Goal: Task Accomplishment & Management: Complete application form

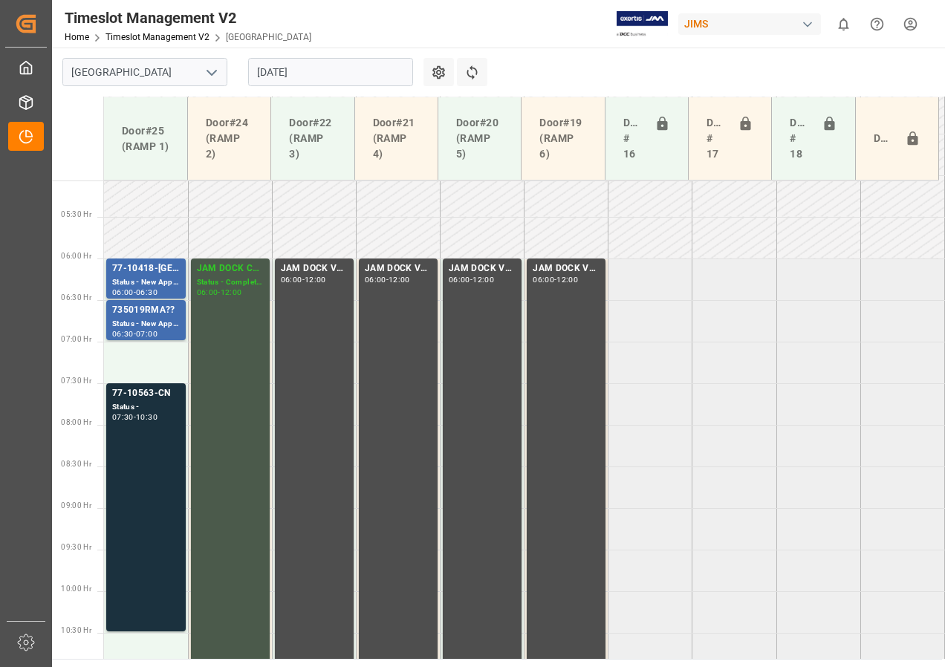
scroll to position [447, 0]
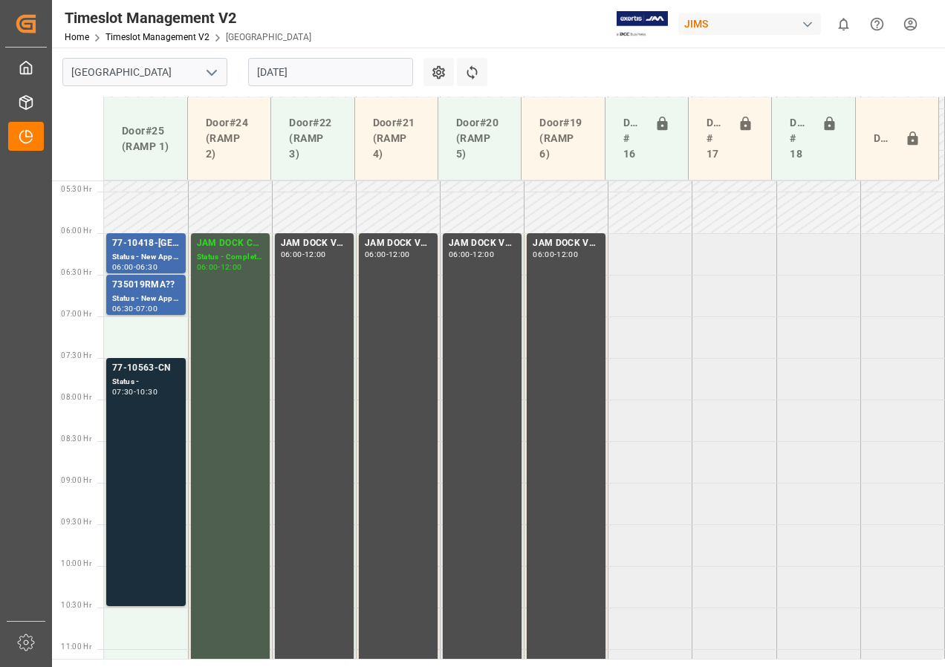
click at [142, 369] on div "77-10563-CN" at bounding box center [146, 368] width 68 height 15
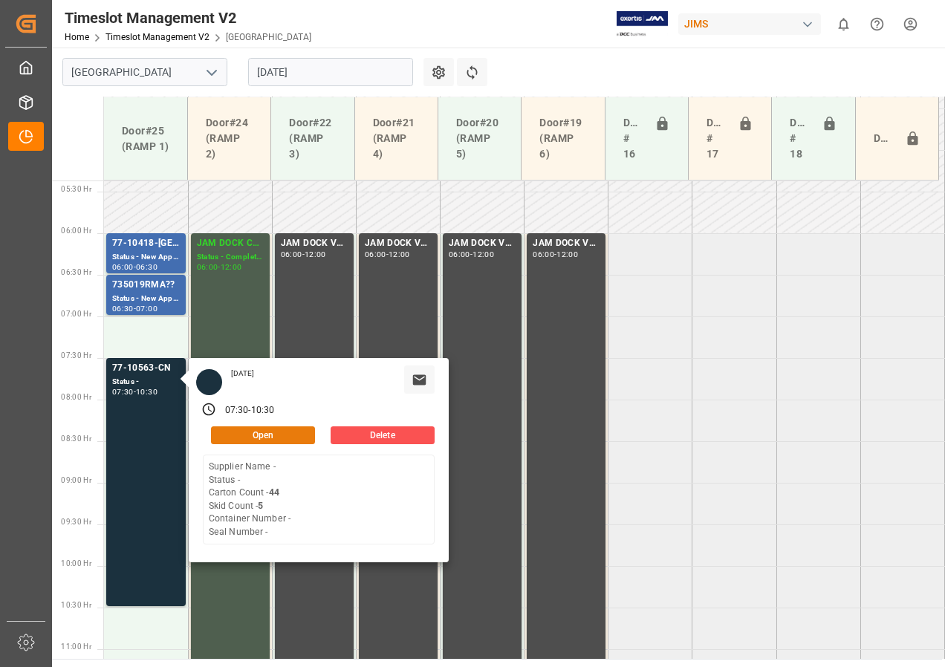
click at [241, 435] on button "Open" at bounding box center [263, 436] width 104 height 18
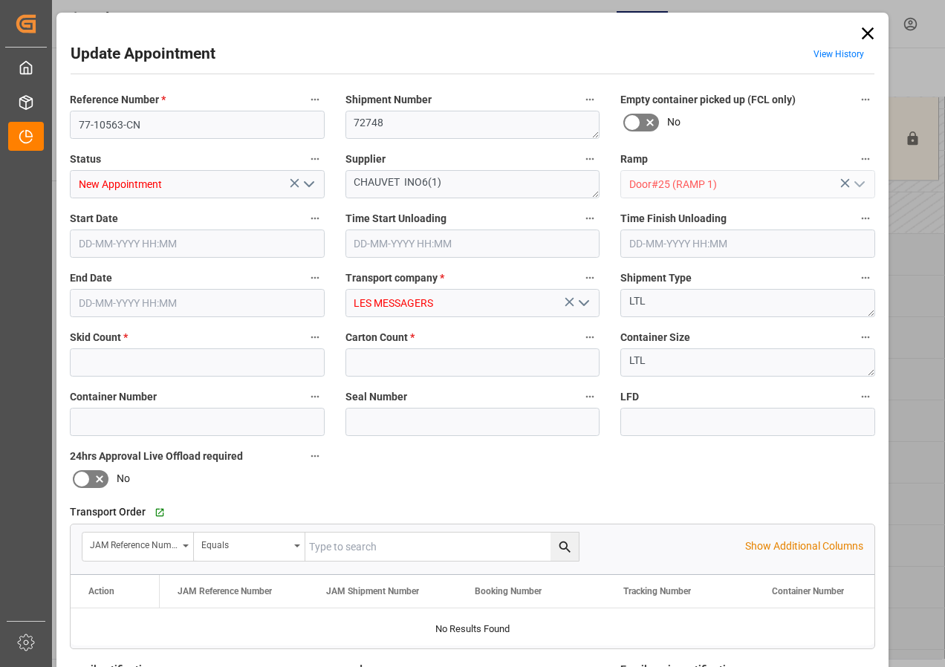
type input "5"
type input "44"
type input "[DATE] 07:00"
type input "[DATE] 07:30"
type input "[DATE] 15:19"
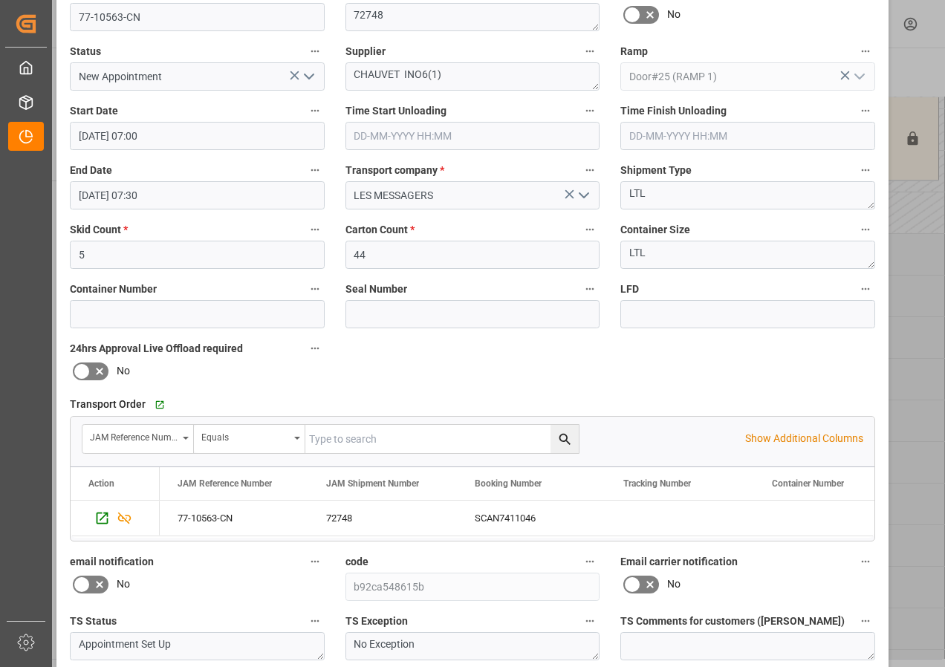
scroll to position [223, 0]
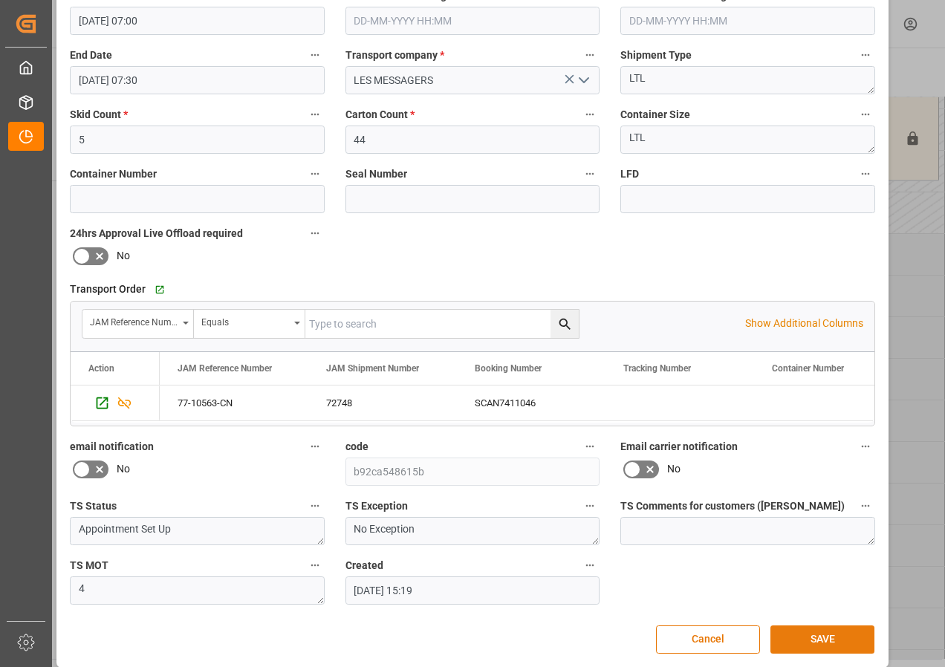
click at [807, 642] on button "SAVE" at bounding box center [823, 640] width 104 height 28
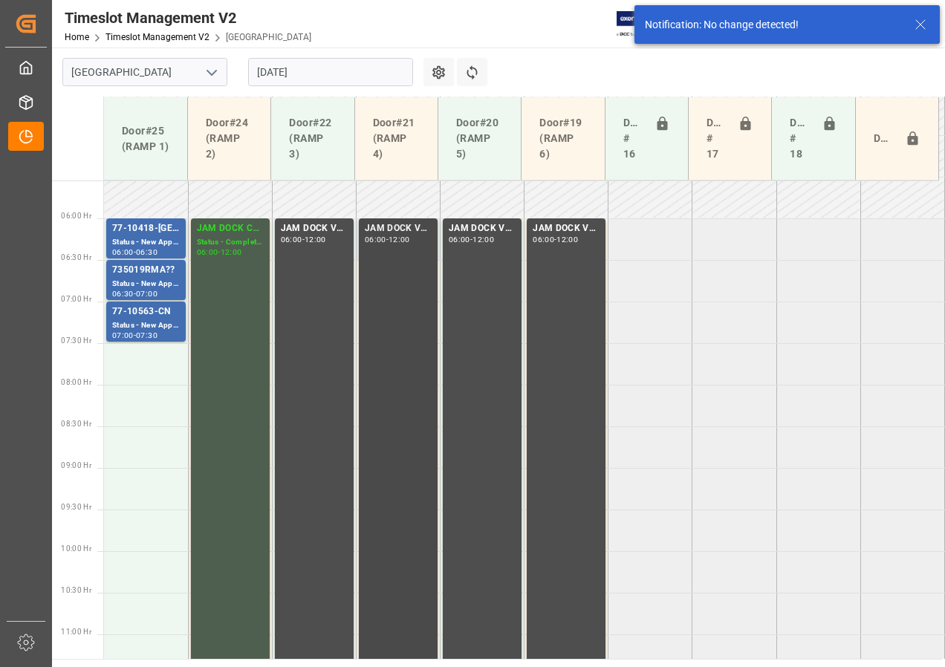
scroll to position [372, 0]
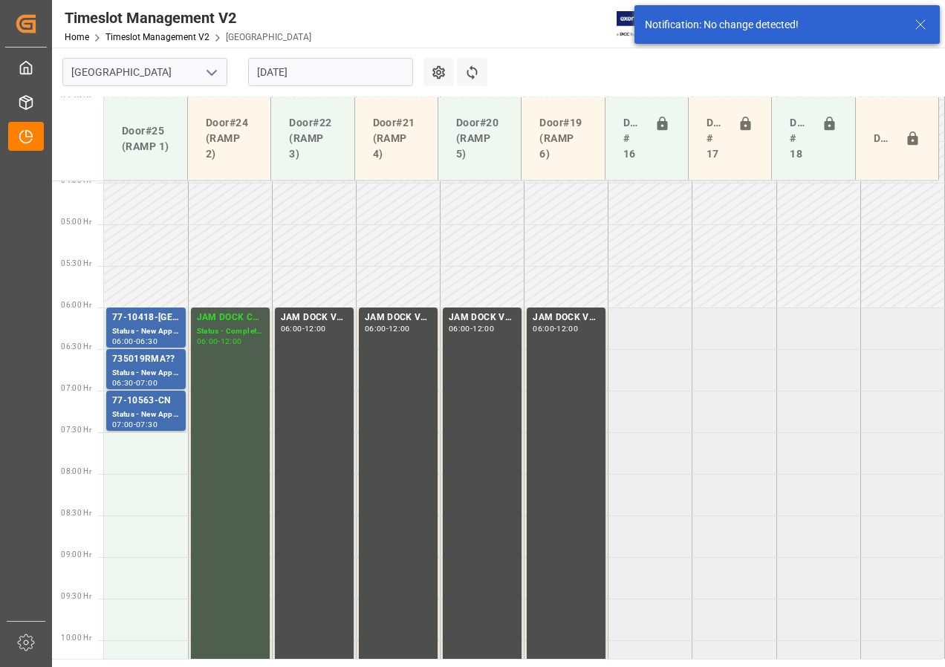
click at [309, 73] on input "[DATE]" at bounding box center [330, 72] width 165 height 28
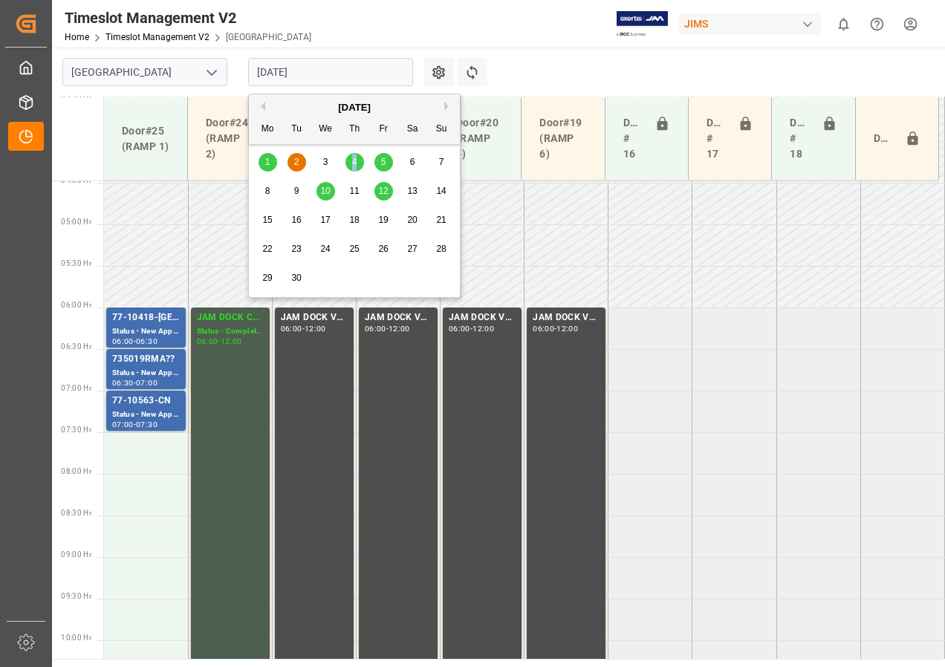
click at [355, 159] on span "4" at bounding box center [354, 162] width 5 height 10
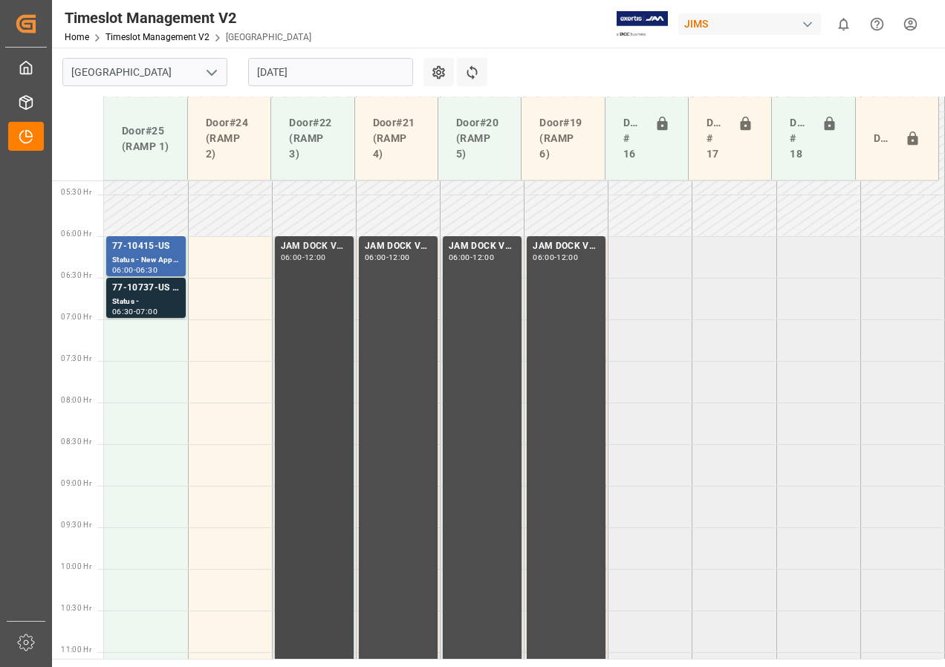
scroll to position [353, 0]
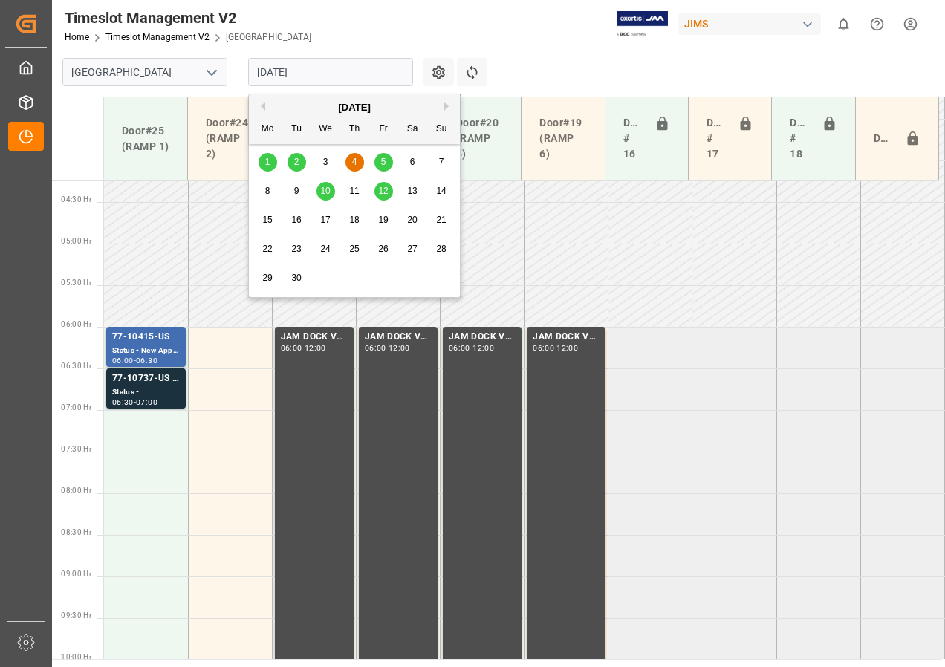
click at [298, 77] on input "[DATE]" at bounding box center [330, 72] width 165 height 28
click at [291, 163] on div "2" at bounding box center [297, 163] width 19 height 18
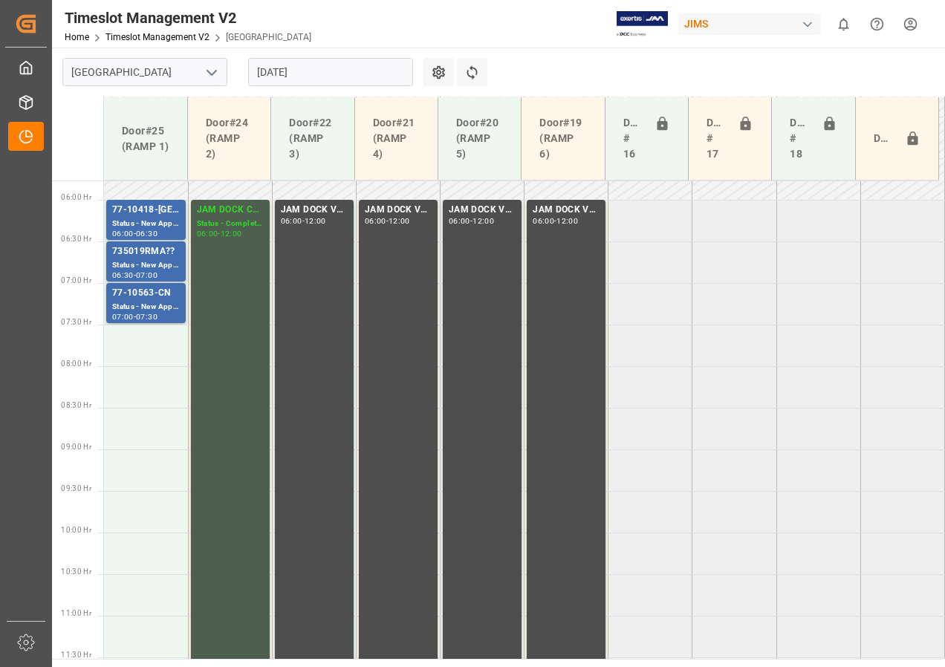
scroll to position [473, 0]
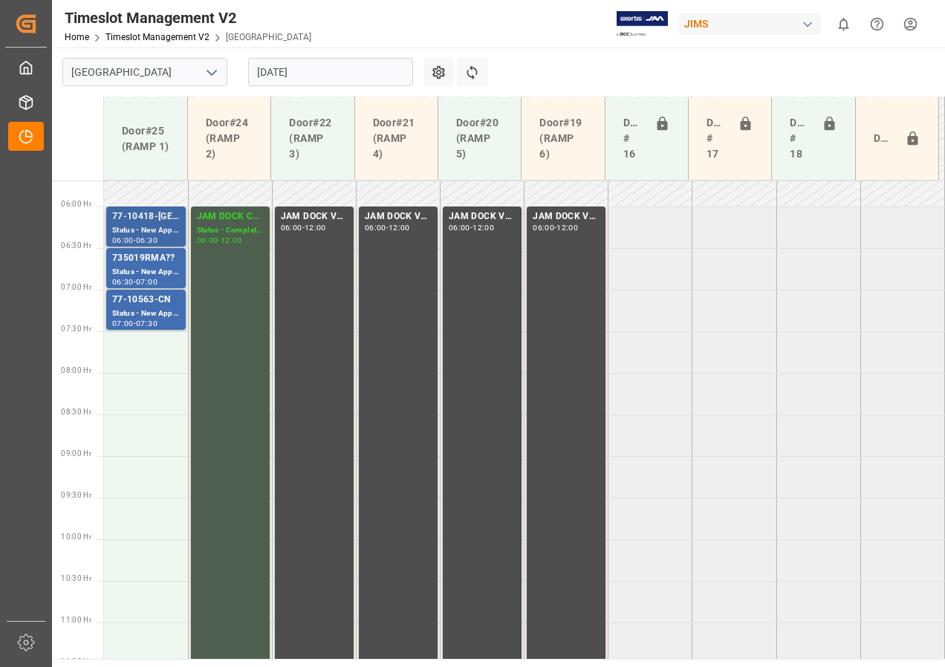
click at [133, 226] on div "Status - New Appointment" at bounding box center [146, 230] width 68 height 13
click at [141, 310] on div "Status - New Appointment" at bounding box center [146, 314] width 68 height 13
click at [129, 218] on div "77-10418-[GEOGRAPHIC_DATA](IN07/11 lines)" at bounding box center [146, 217] width 68 height 15
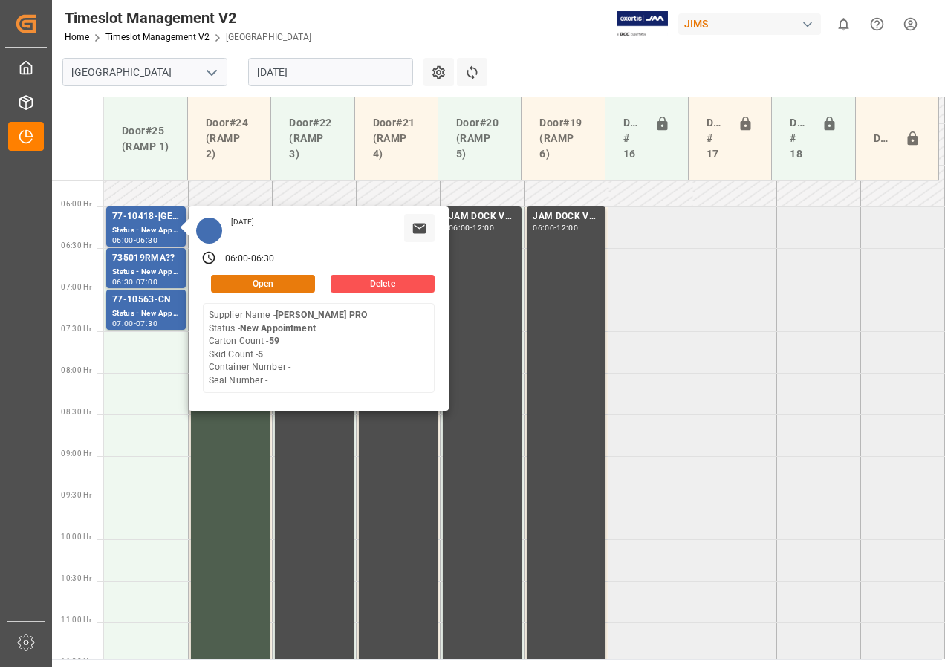
click at [253, 281] on button "Open" at bounding box center [263, 284] width 104 height 18
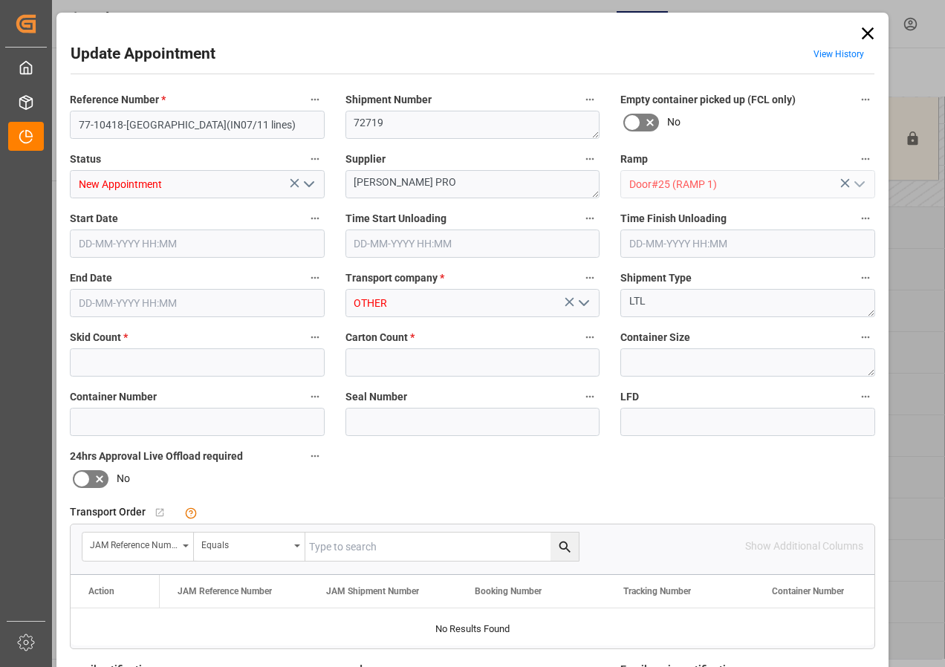
type input "5"
type input "59"
type input "[DATE] 06:00"
type input "[DATE] 06:30"
type input "[DATE] 10:37"
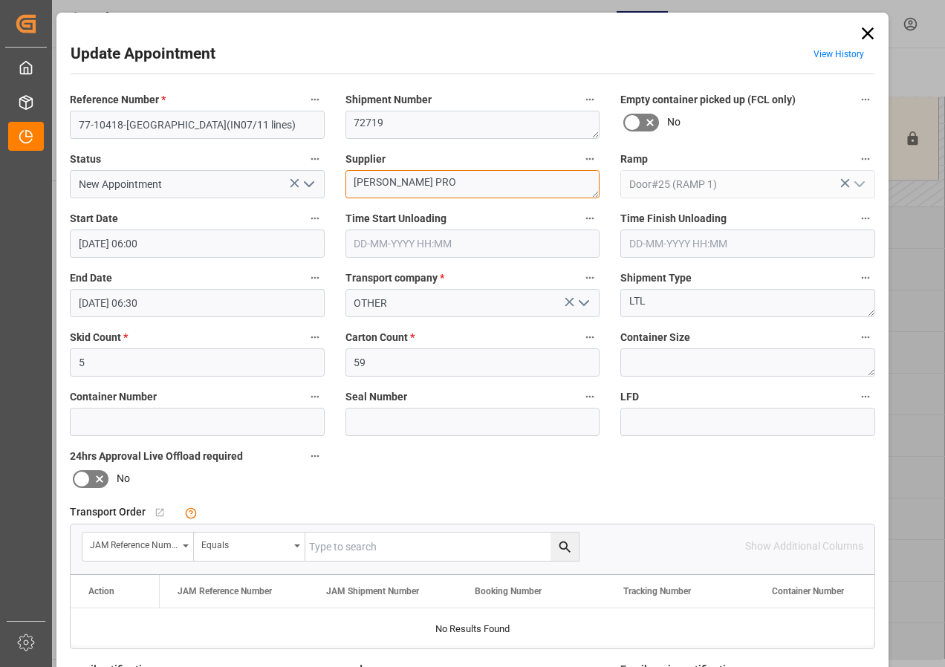
drag, startPoint x: 350, startPoint y: 181, endPoint x: 431, endPoint y: 184, distance: 81.1
click at [431, 184] on textarea "[PERSON_NAME] PRO" at bounding box center [473, 184] width 255 height 28
type textarea "HPC"
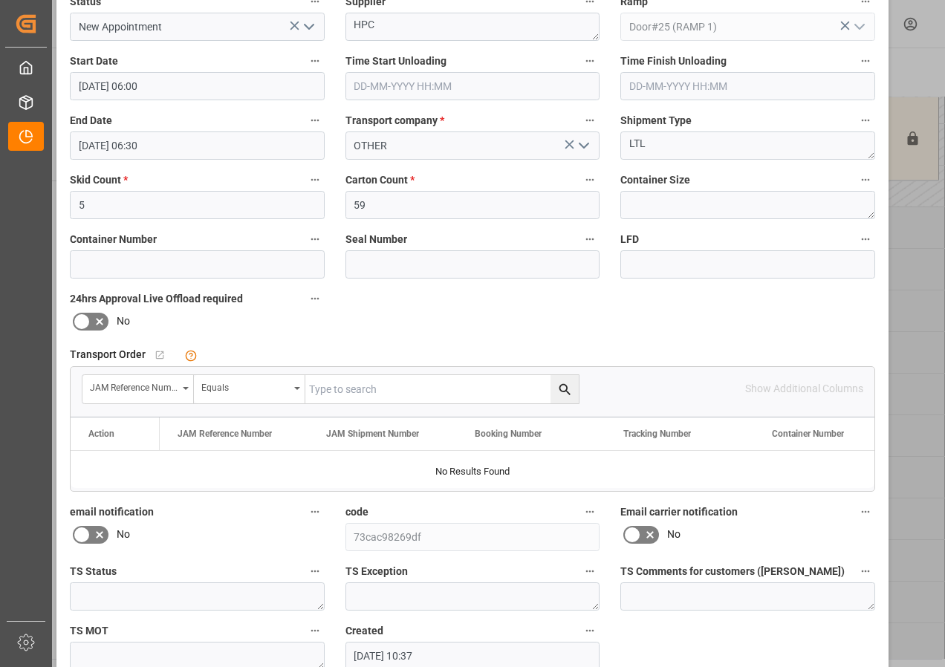
scroll to position [236, 0]
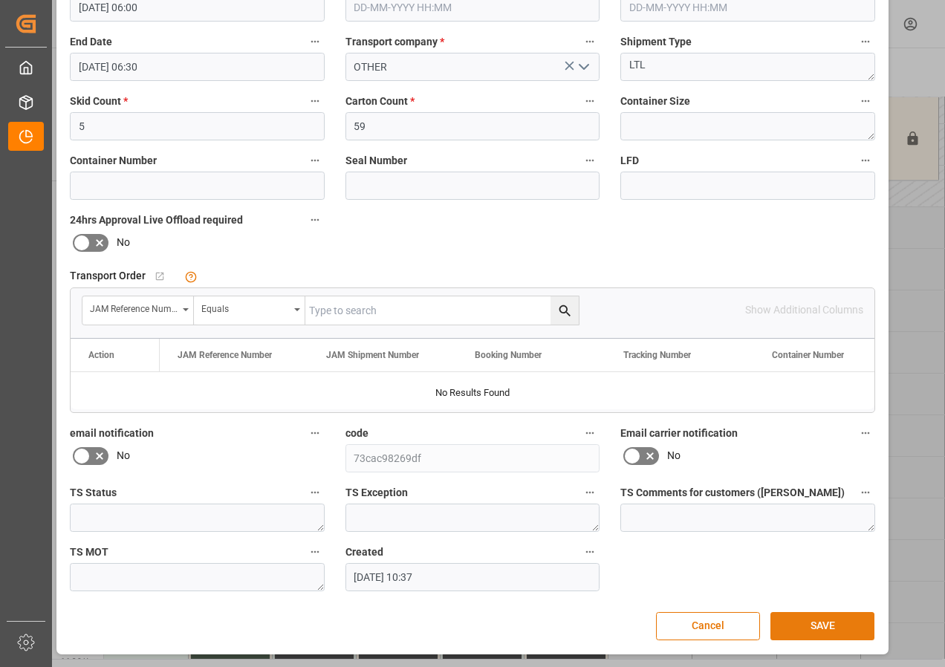
click at [826, 631] on button "SAVE" at bounding box center [823, 626] width 104 height 28
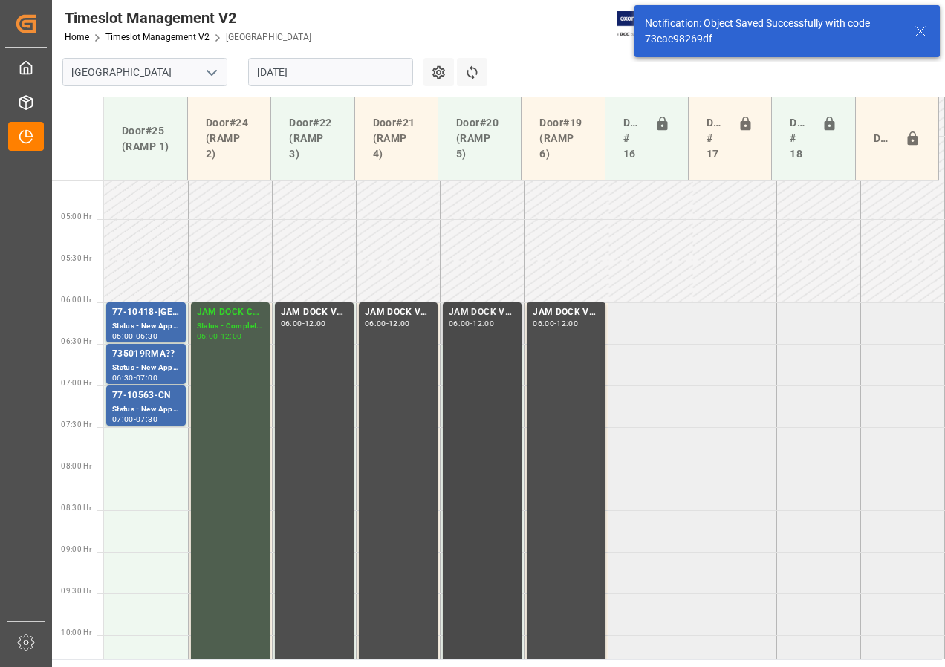
scroll to position [438, 0]
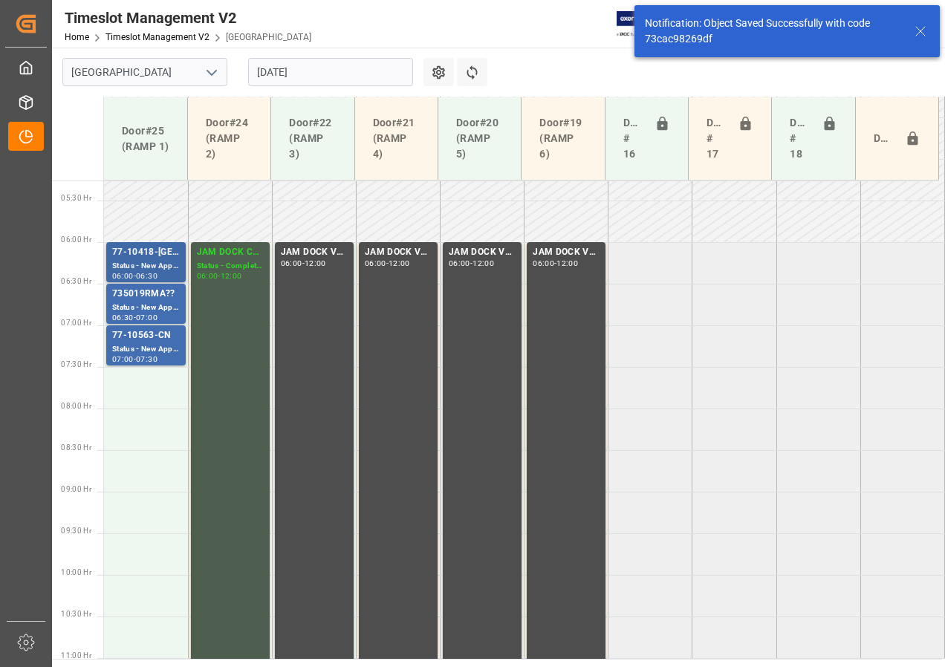
click at [143, 254] on div "77-10418-[GEOGRAPHIC_DATA](IN07/11 lines)" at bounding box center [146, 252] width 68 height 15
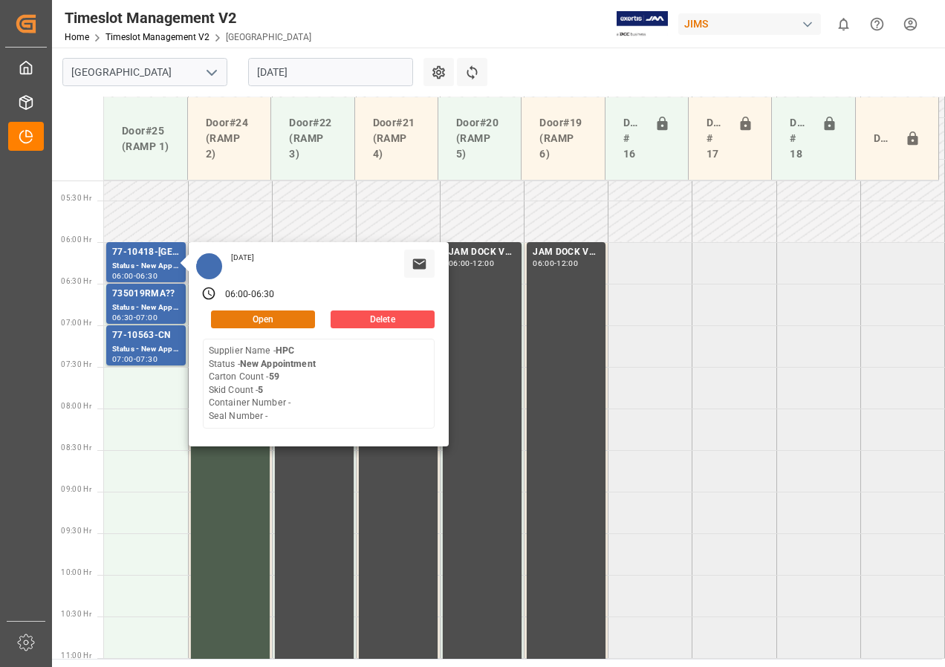
click at [259, 320] on button "Open" at bounding box center [263, 320] width 104 height 18
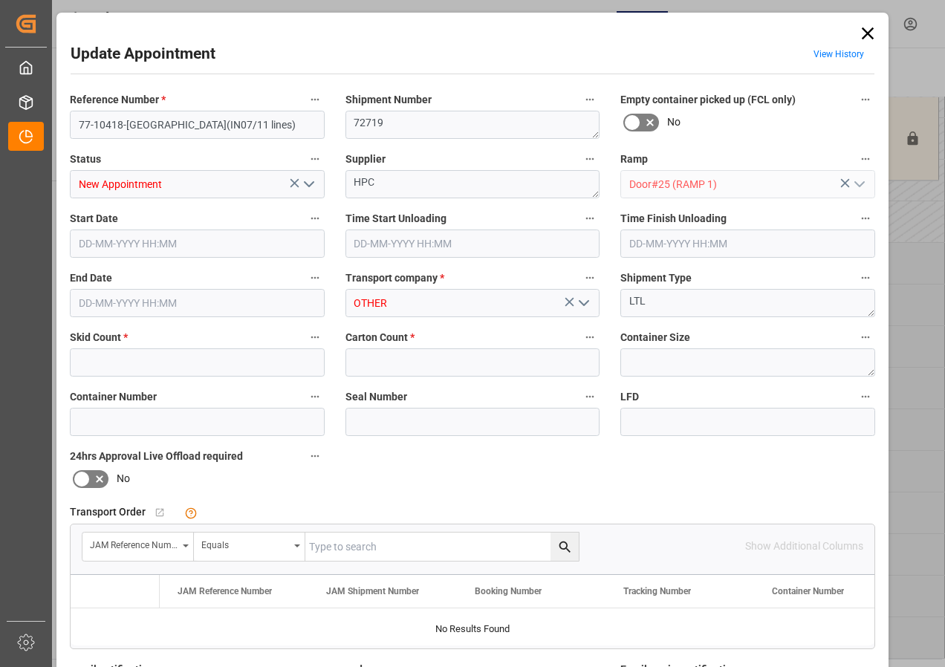
type input "5"
type input "59"
type input "[DATE] 06:00"
type input "[DATE] 06:30"
type input "[DATE] 10:37"
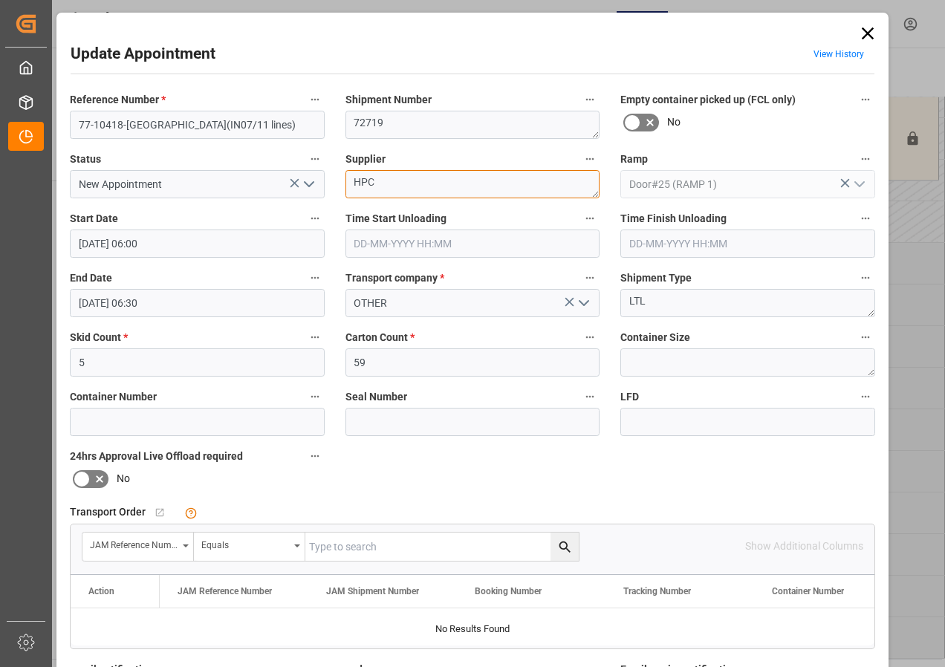
click at [394, 186] on textarea "HPC" at bounding box center [473, 184] width 255 height 28
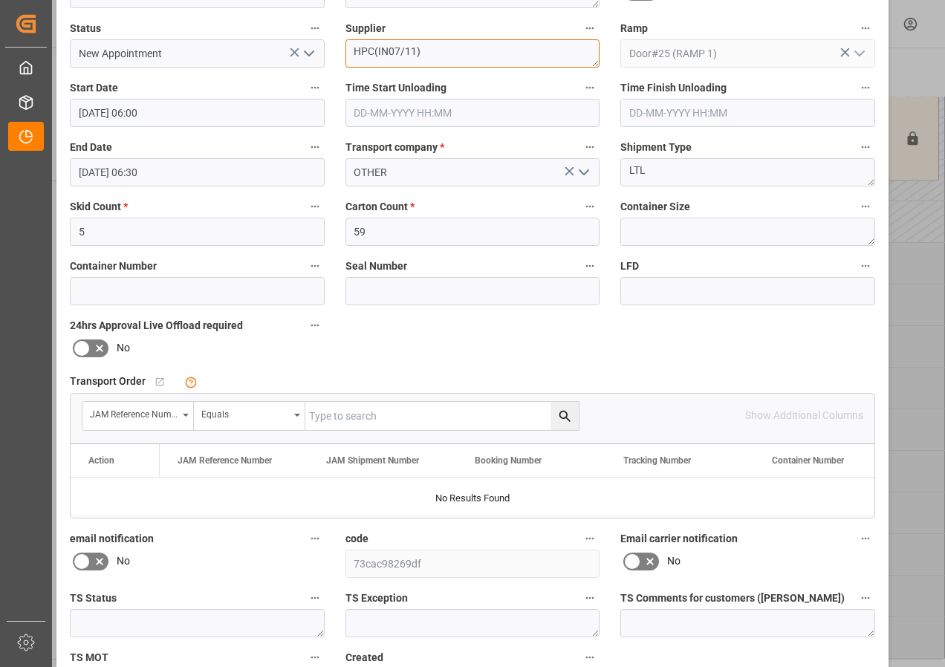
scroll to position [223, 0]
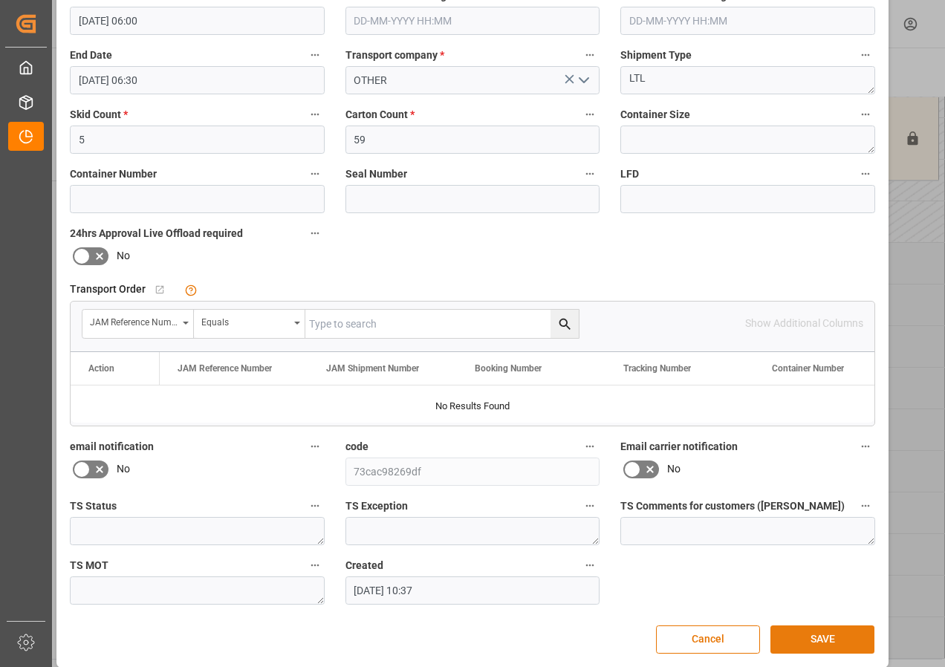
type textarea "HPC(IN07/11)"
click at [824, 638] on button "SAVE" at bounding box center [823, 640] width 104 height 28
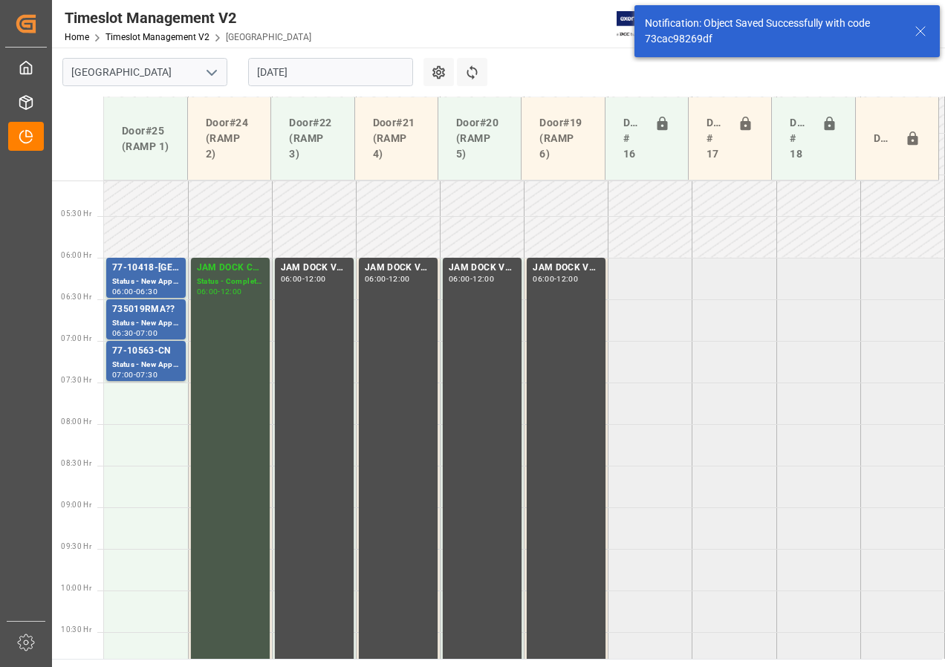
scroll to position [438, 0]
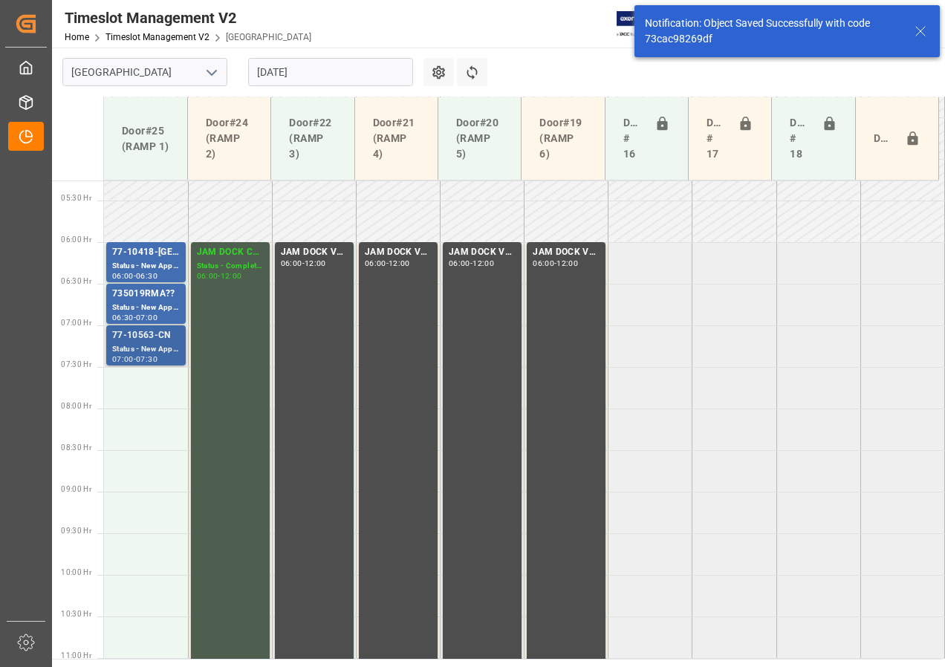
click at [155, 344] on div "Status - New Appointment" at bounding box center [146, 349] width 68 height 13
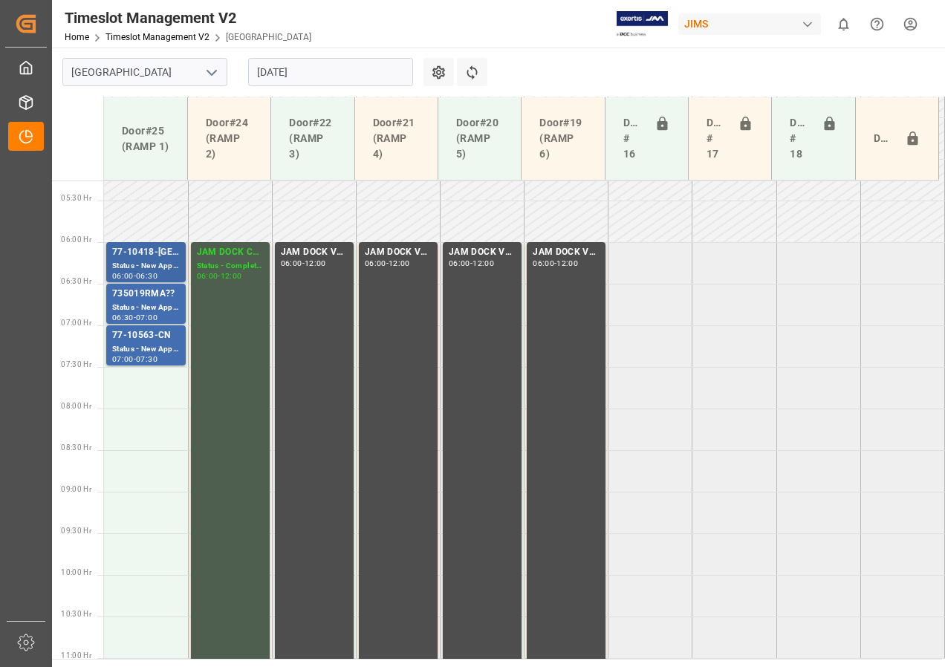
click at [142, 259] on div "77-10418-[GEOGRAPHIC_DATA](IN07/11 lines)" at bounding box center [146, 252] width 68 height 15
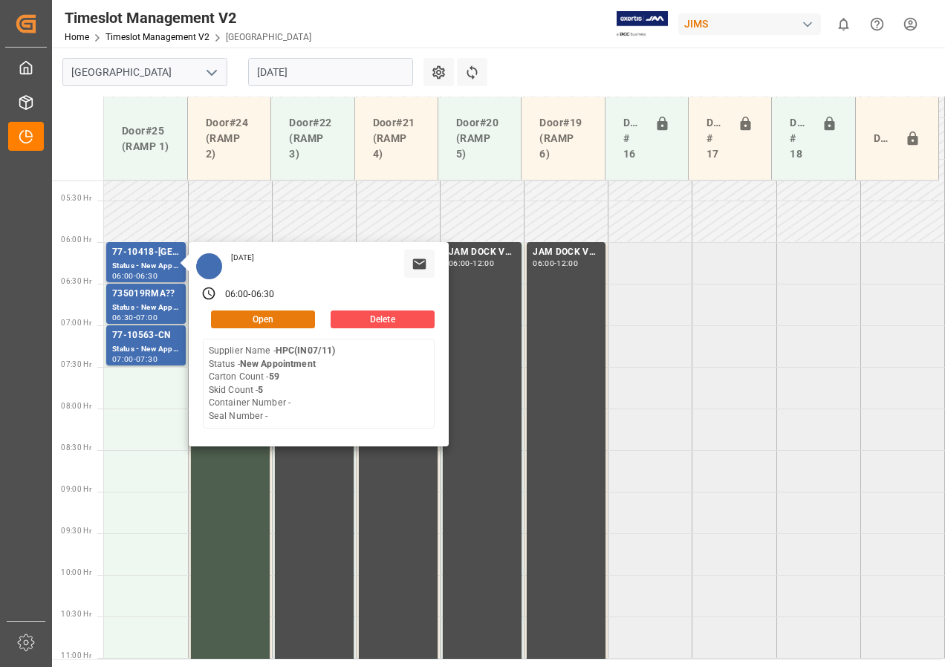
click at [242, 317] on button "Open" at bounding box center [263, 320] width 104 height 18
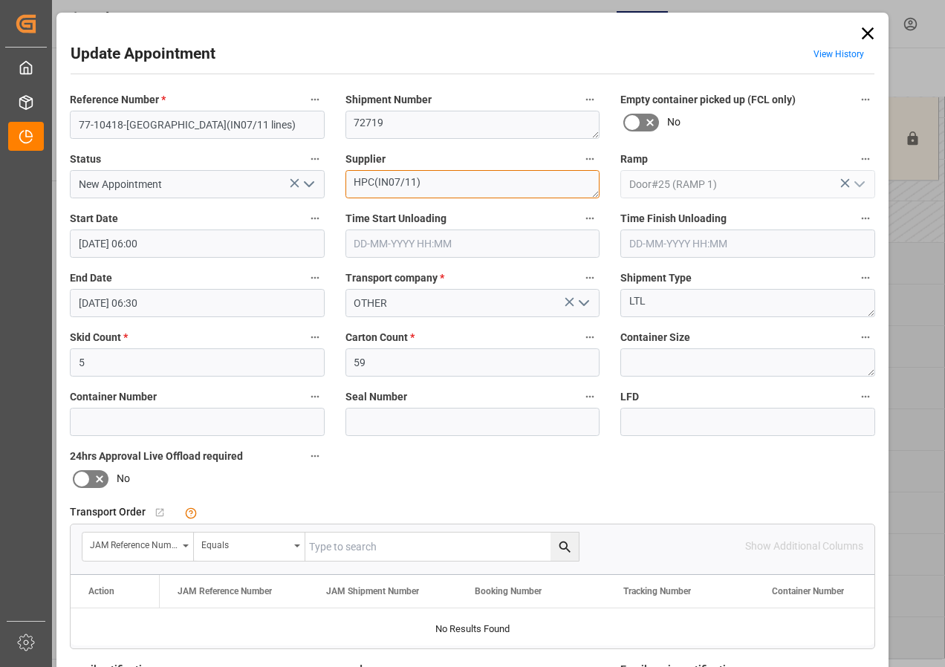
click at [402, 183] on textarea "HPC(IN07/11)" at bounding box center [473, 184] width 255 height 28
drag, startPoint x: 373, startPoint y: 182, endPoint x: 400, endPoint y: 182, distance: 26.8
click at [400, 182] on textarea "HPC(IN07/(11)" at bounding box center [473, 184] width 255 height 28
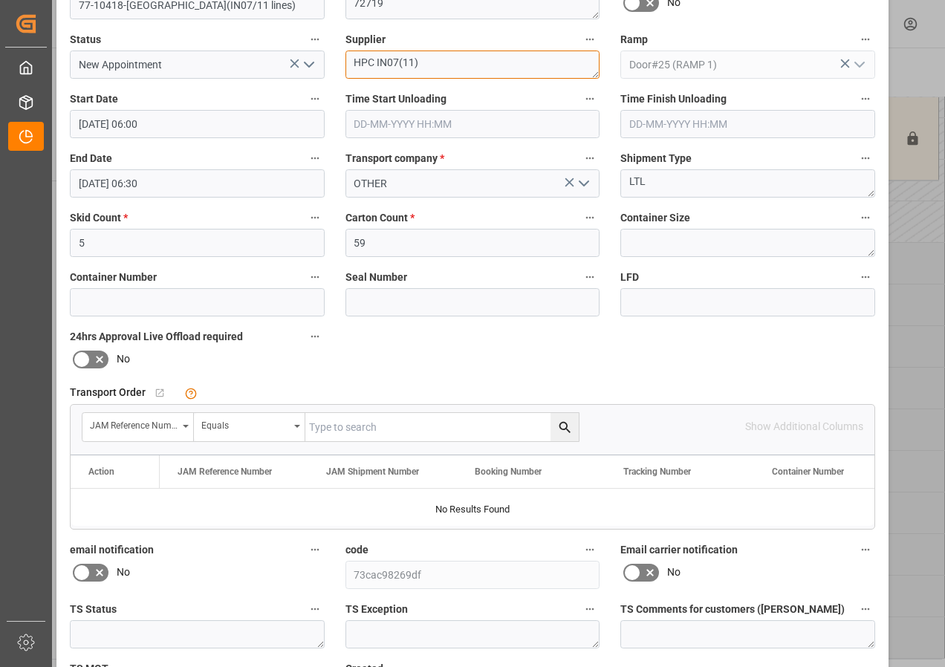
scroll to position [236, 0]
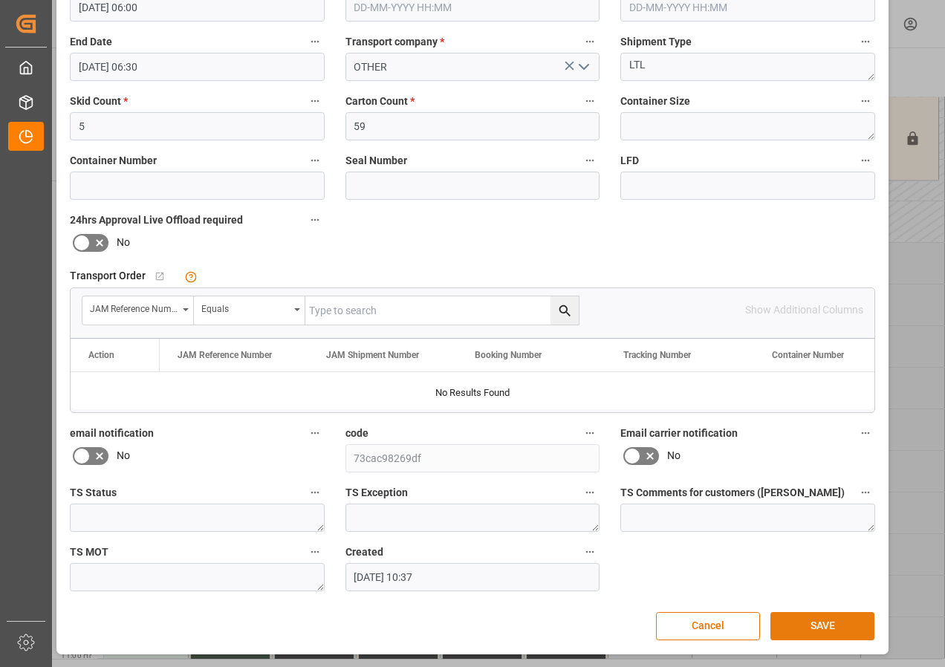
type textarea "HPC IN07(11)"
click at [815, 629] on button "SAVE" at bounding box center [823, 626] width 104 height 28
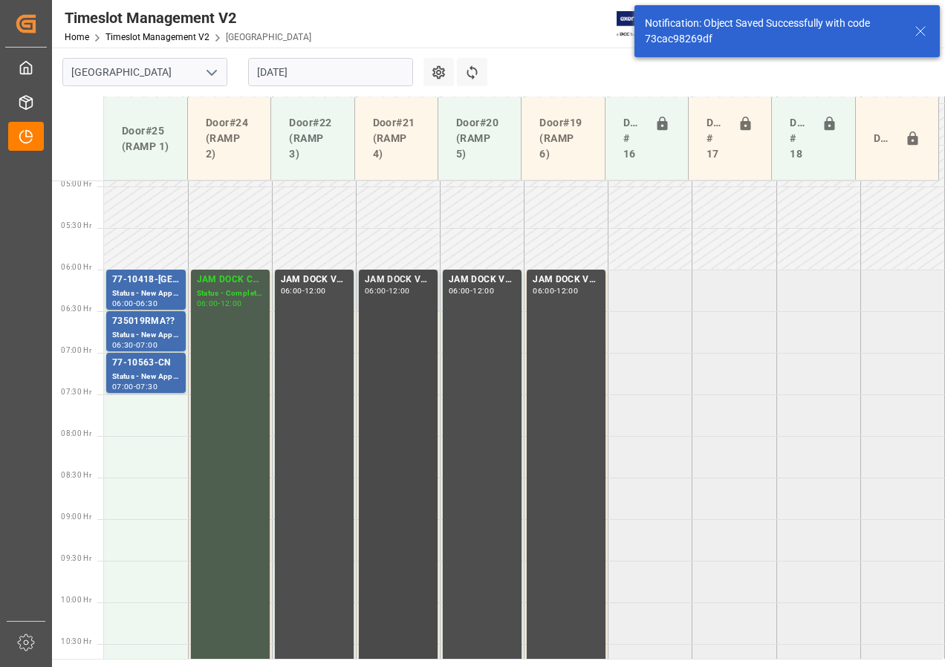
scroll to position [438, 0]
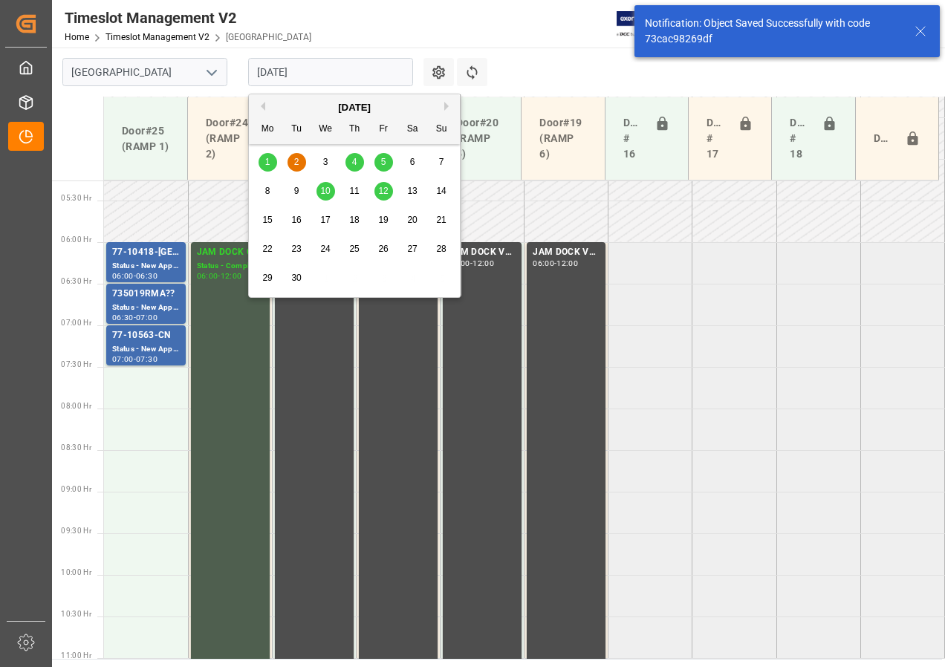
click at [279, 71] on input "[DATE]" at bounding box center [330, 72] width 165 height 28
click at [354, 162] on span "4" at bounding box center [354, 162] width 5 height 10
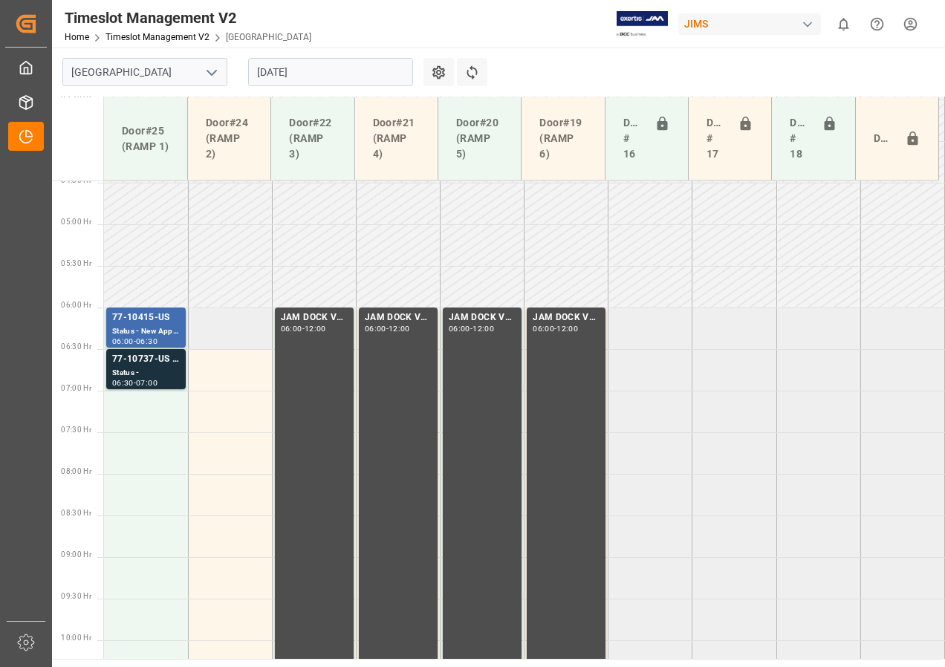
scroll to position [372, 0]
click at [152, 315] on div "77-10415-US" at bounding box center [146, 318] width 68 height 15
click at [140, 365] on div "77-10737-US SHIPM#/M" at bounding box center [146, 360] width 68 height 15
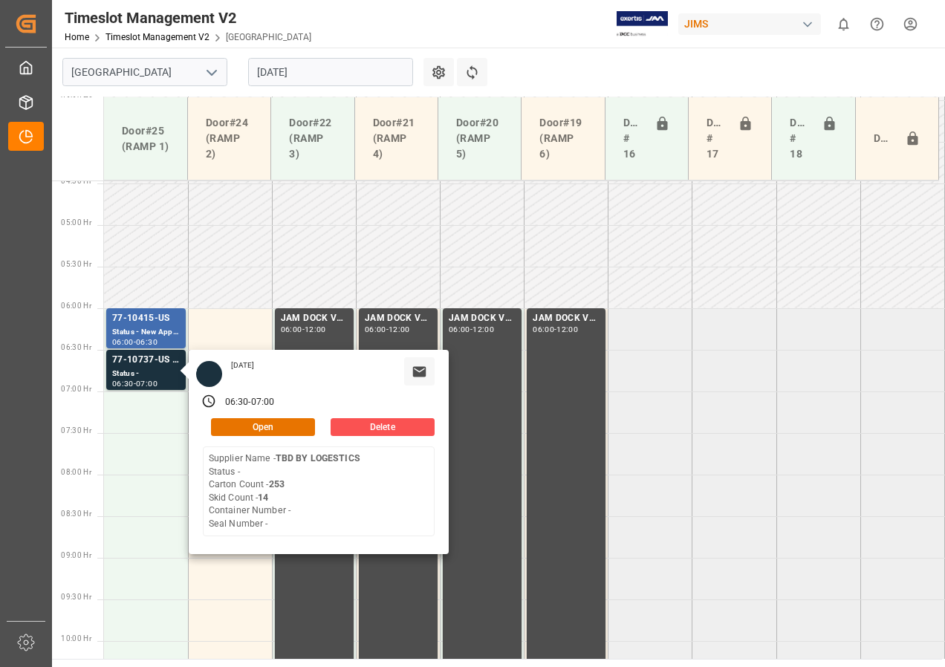
click at [320, 74] on input "[DATE]" at bounding box center [330, 72] width 165 height 28
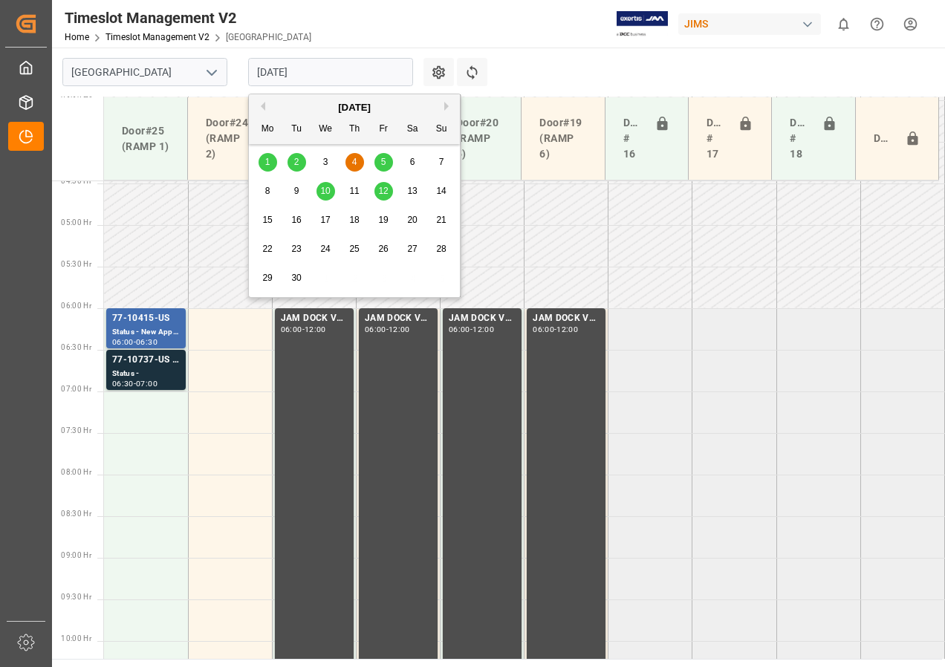
click at [383, 158] on span "5" at bounding box center [383, 162] width 5 height 10
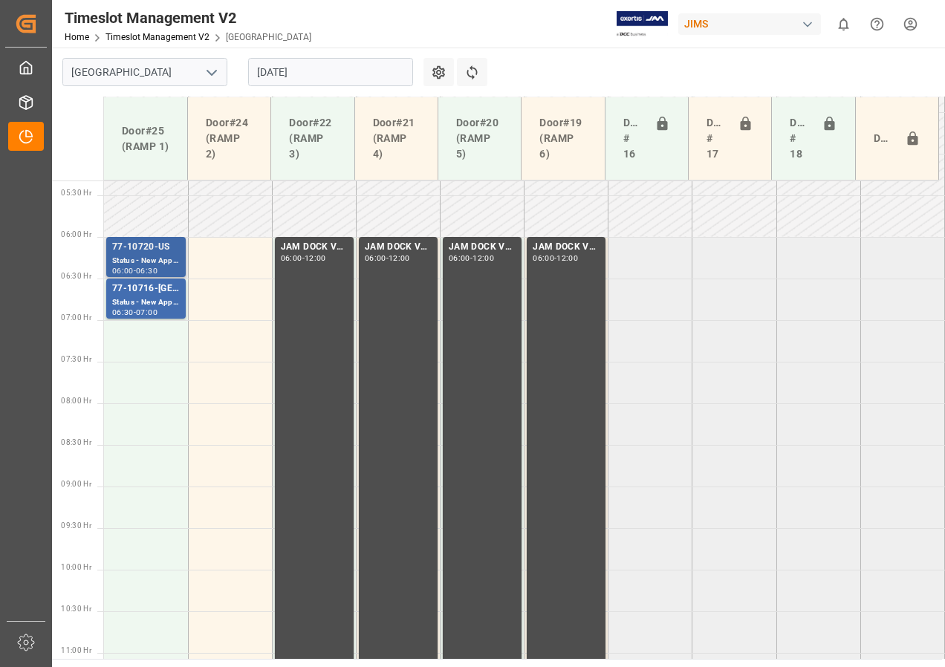
scroll to position [417, 0]
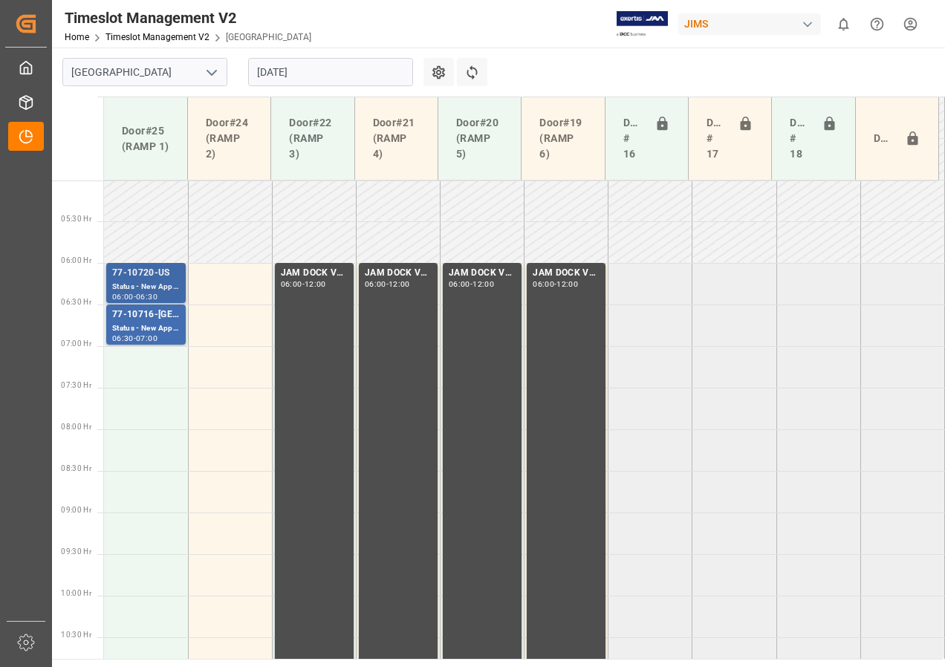
click at [160, 276] on div "77-10720-US" at bounding box center [146, 273] width 68 height 15
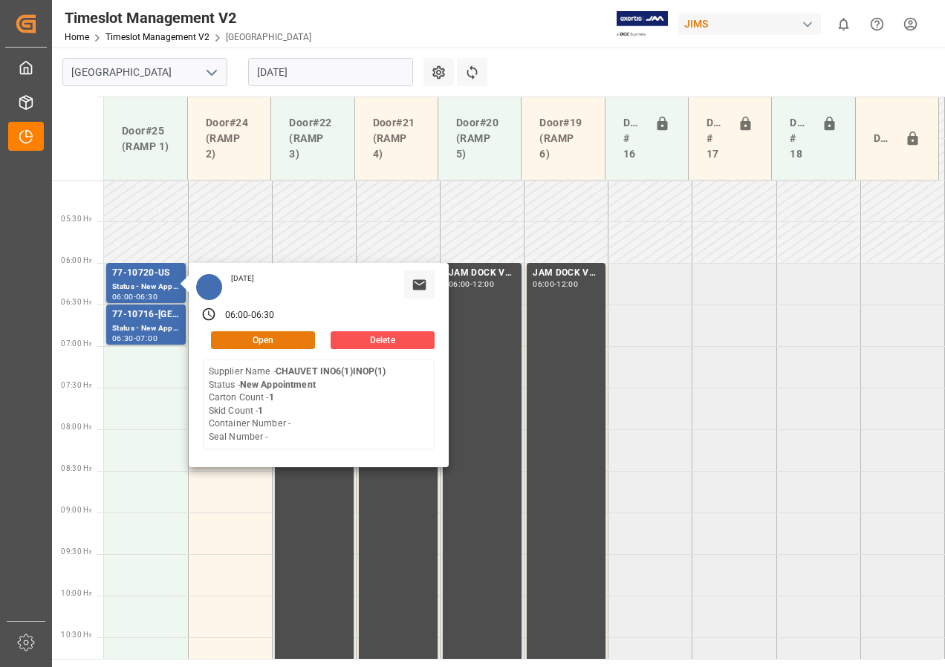
click at [248, 339] on button "Open" at bounding box center [263, 340] width 104 height 18
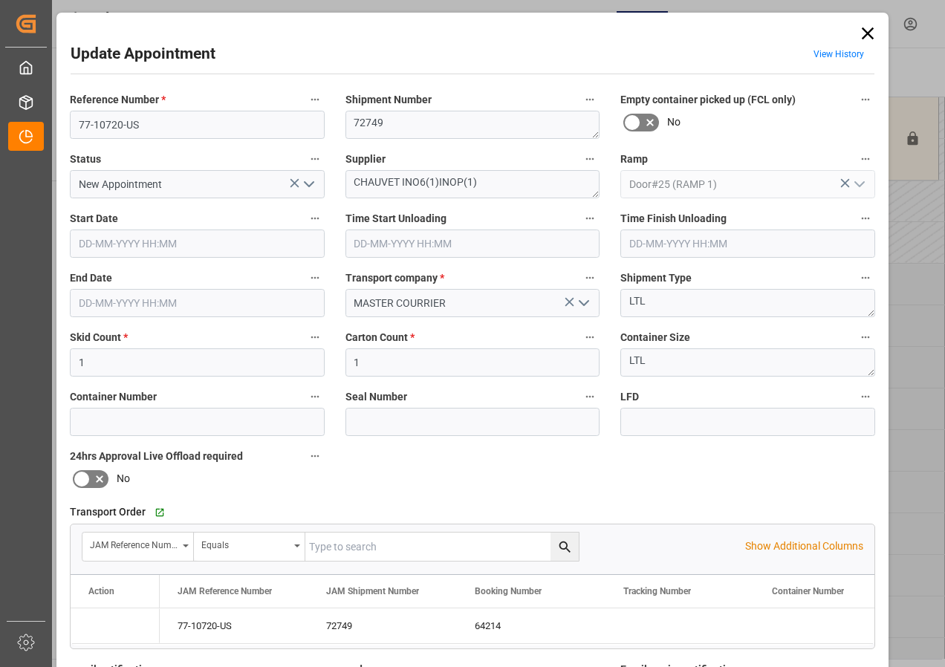
type input "[DATE] 06:00"
type input "[DATE] 06:30"
type input "[DATE] 14:49"
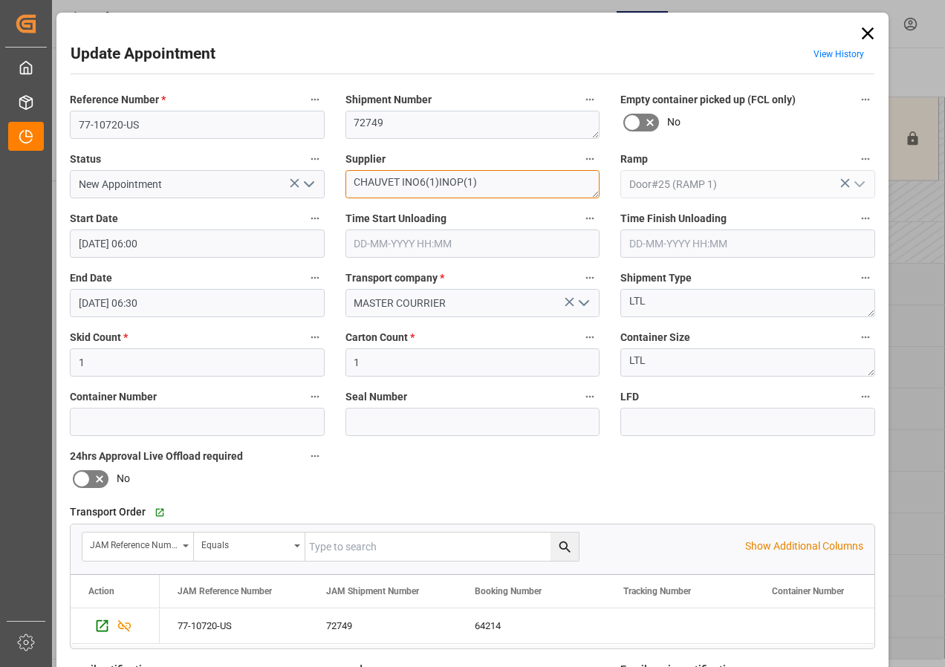
click at [438, 183] on textarea "CHAUVET INO6(1)INOP(1)" at bounding box center [473, 184] width 255 height 28
click at [435, 184] on textarea "CHAUVET INO6(1)INOP(1)" at bounding box center [473, 184] width 255 height 28
click at [451, 181] on textarea "CHAUVET INO6(1) INOP(1)" at bounding box center [473, 184] width 255 height 28
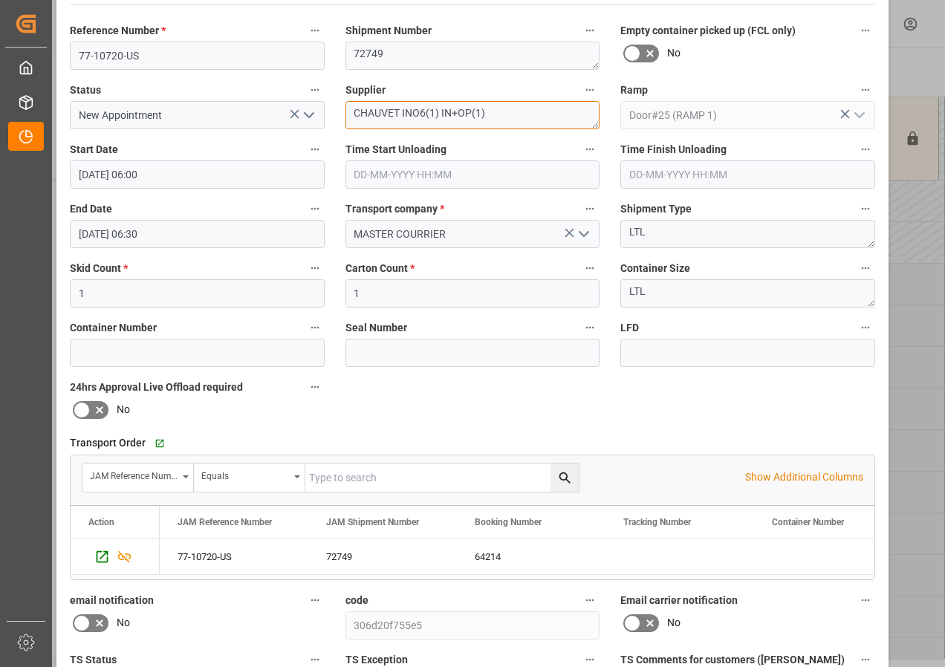
scroll to position [223, 0]
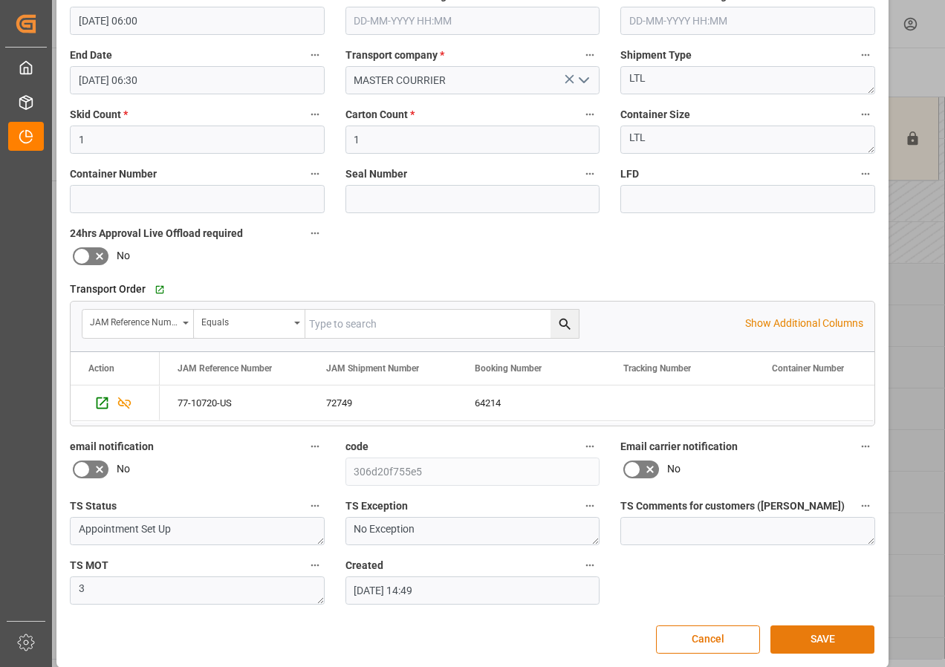
type textarea "CHAUVET INO6(1) IN+OP(1)"
click at [811, 638] on button "SAVE" at bounding box center [823, 640] width 104 height 28
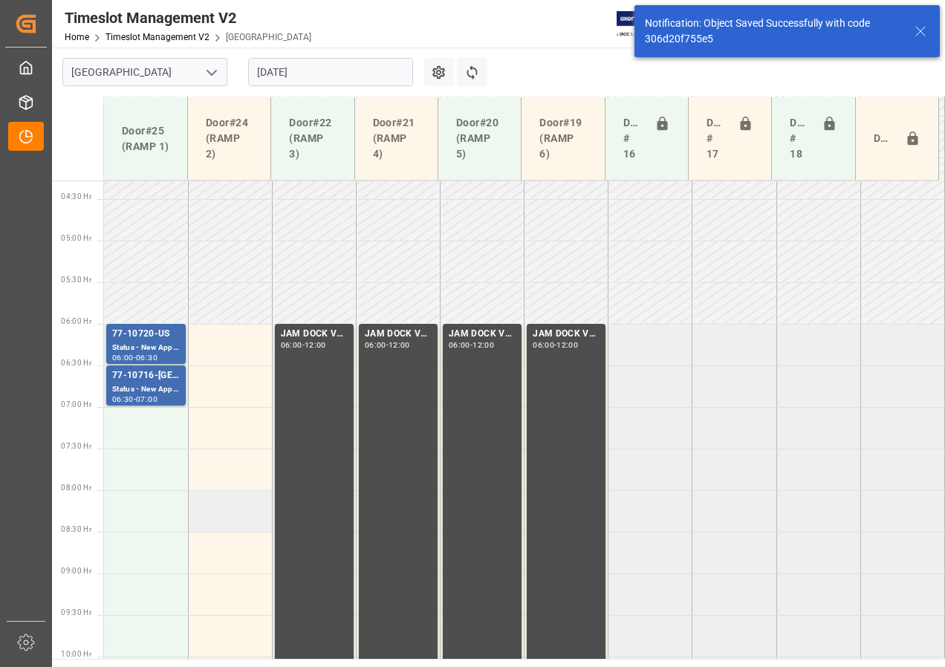
scroll to position [438, 0]
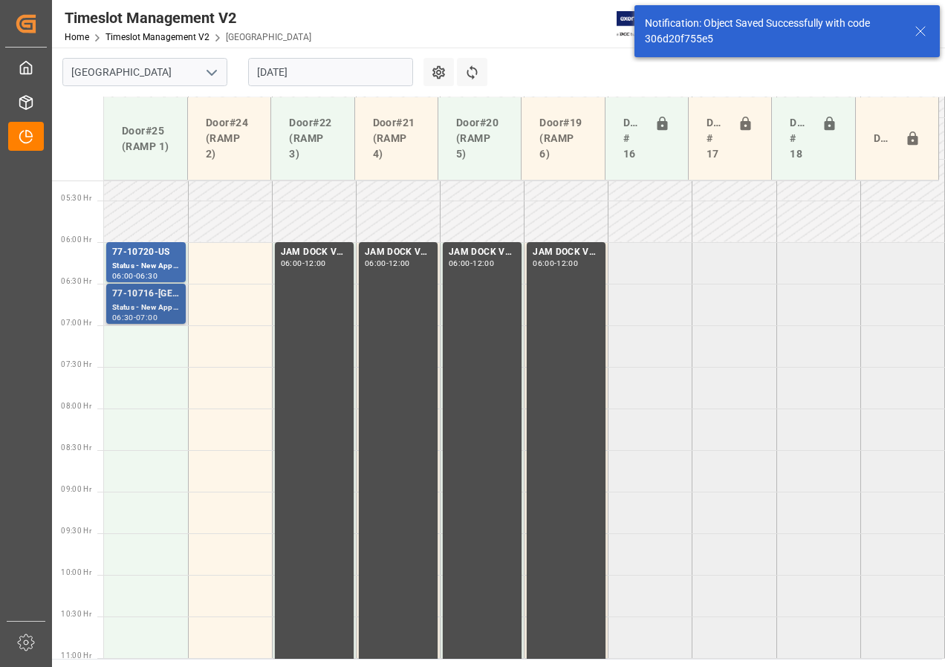
click at [165, 311] on div "Status - New Appointment" at bounding box center [146, 308] width 68 height 13
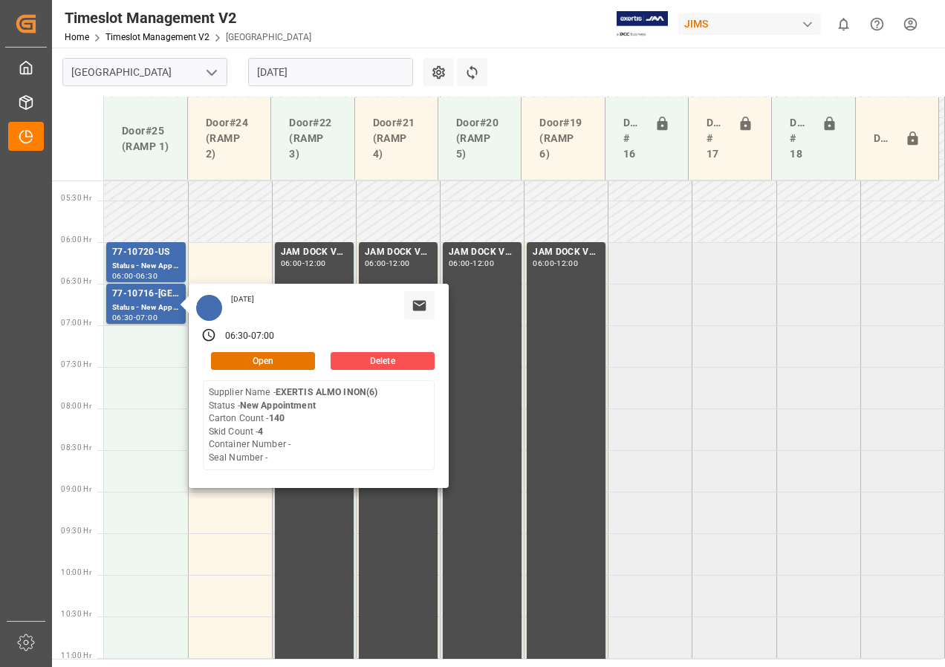
click at [323, 69] on input "[DATE]" at bounding box center [330, 72] width 165 height 28
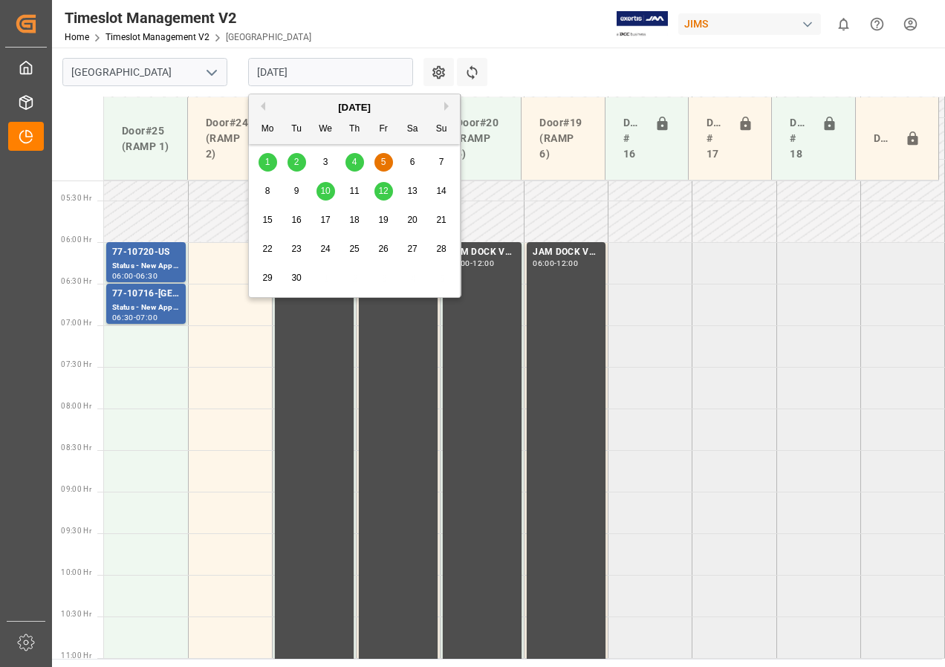
click at [297, 162] on span "2" at bounding box center [296, 162] width 5 height 10
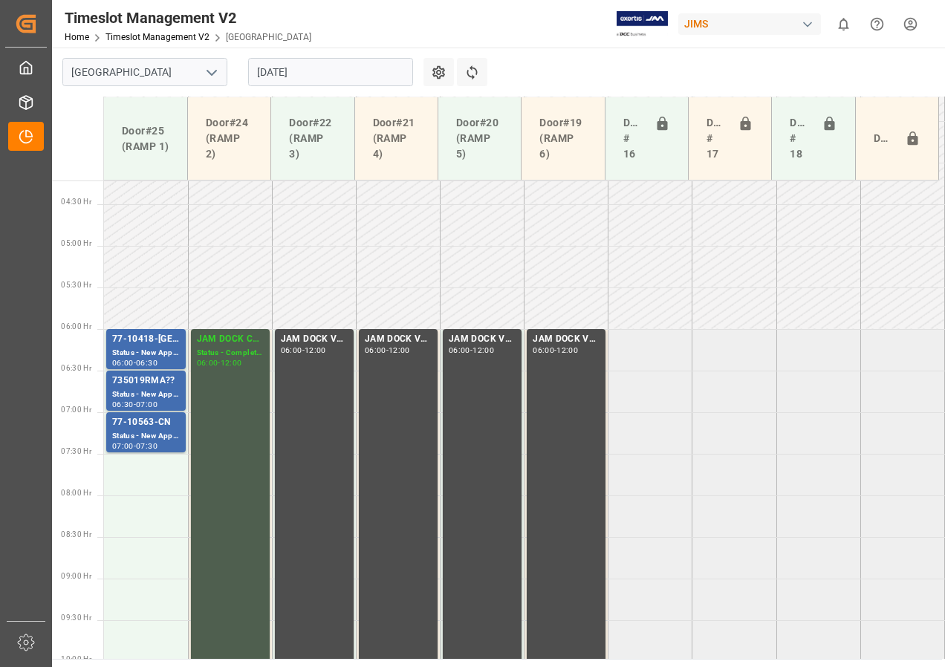
scroll to position [343, 0]
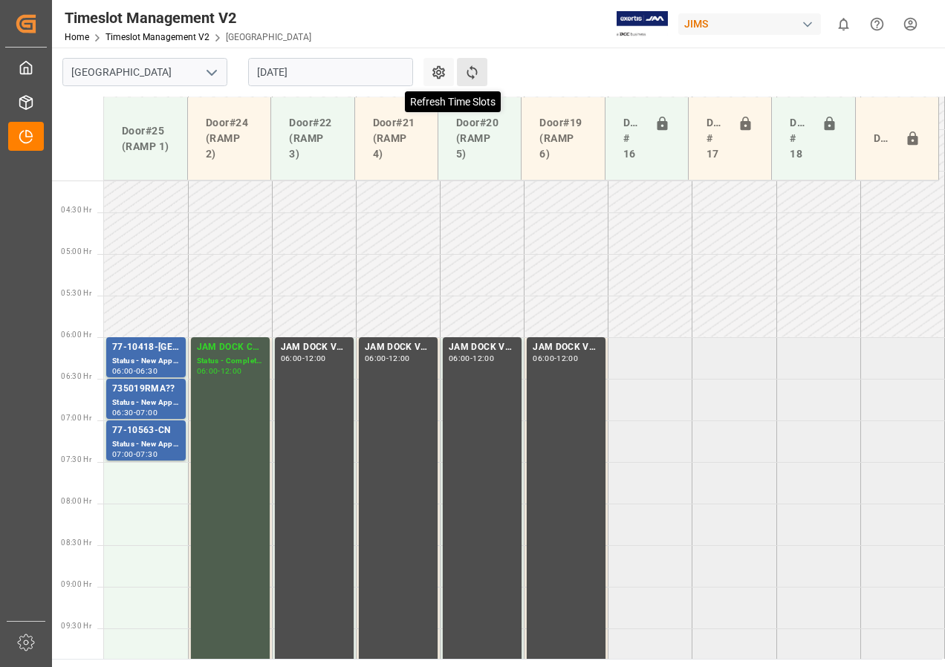
click at [469, 69] on icon at bounding box center [472, 73] width 16 height 16
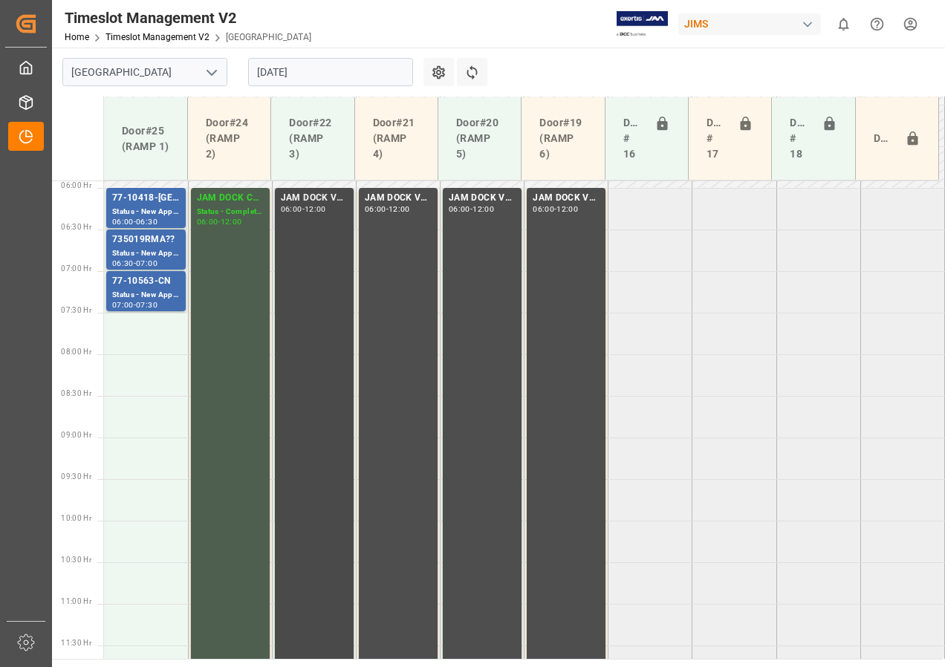
scroll to position [487, 0]
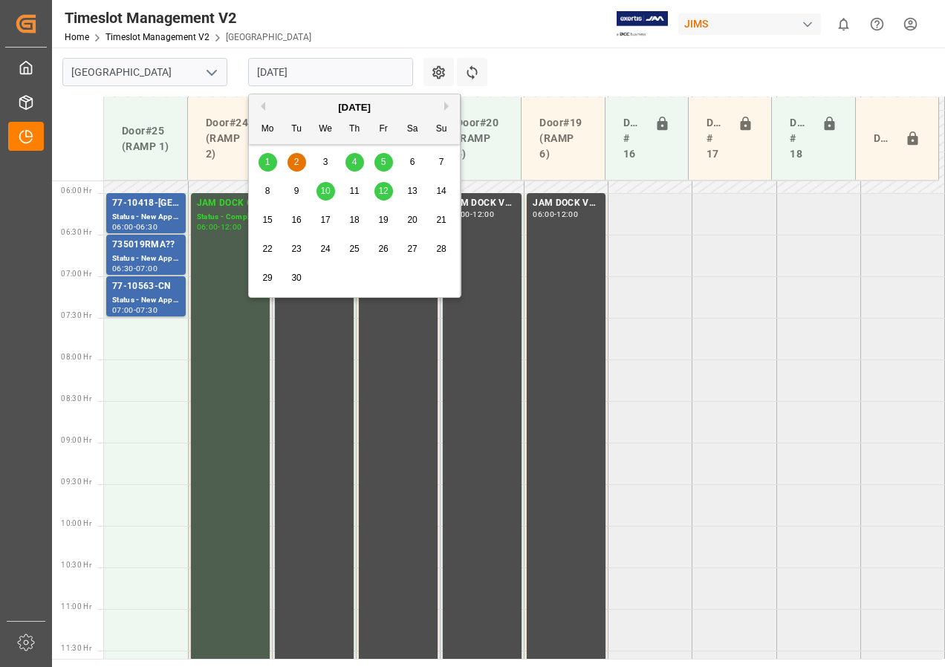
click at [294, 74] on input "[DATE]" at bounding box center [330, 72] width 165 height 28
click at [349, 161] on div "4" at bounding box center [355, 163] width 19 height 18
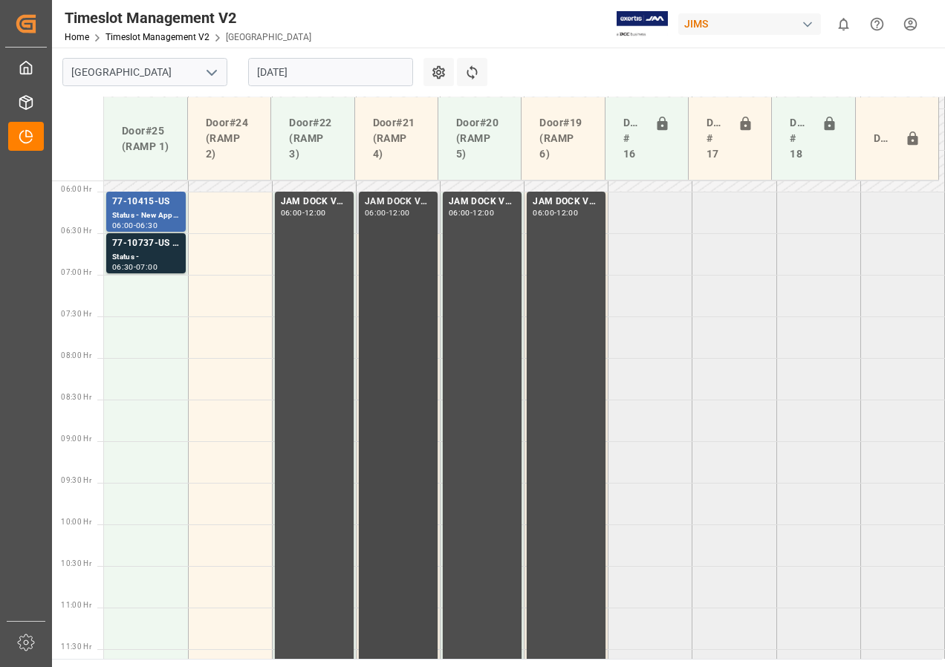
scroll to position [352, 0]
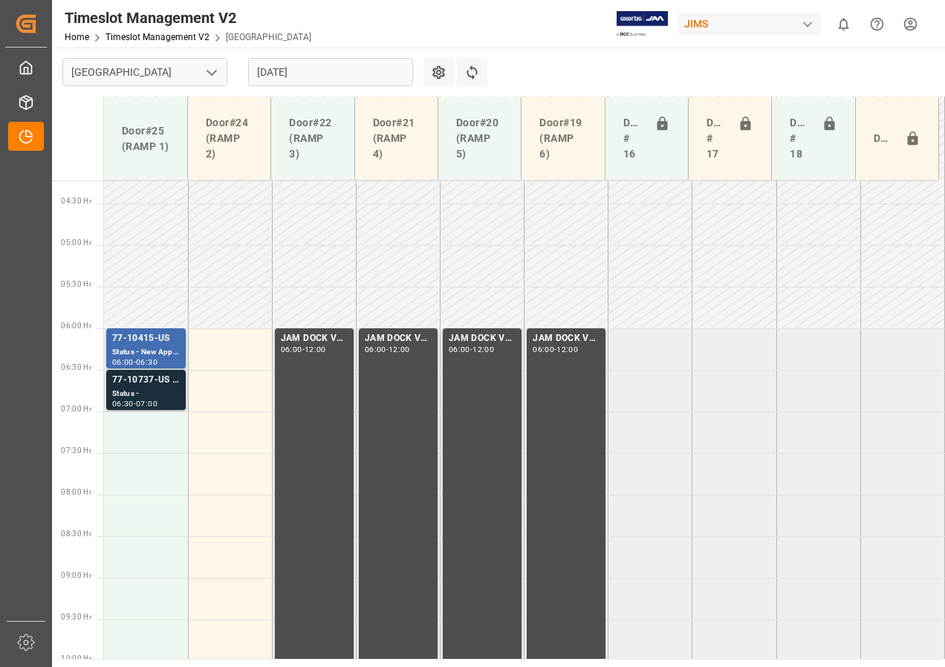
click at [153, 395] on div "Status -" at bounding box center [146, 394] width 68 height 13
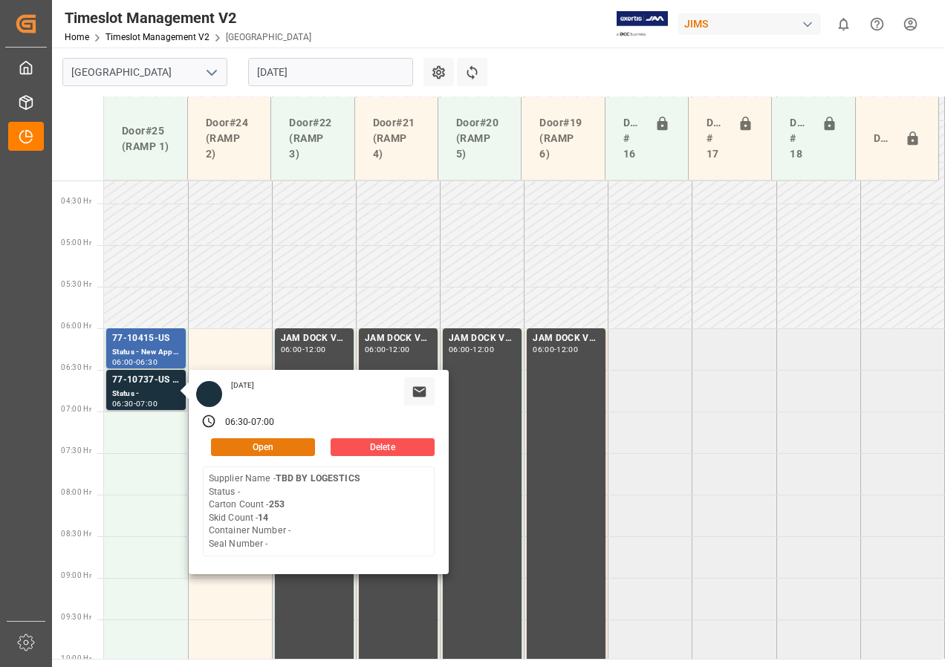
click at [251, 448] on button "Open" at bounding box center [263, 447] width 104 height 18
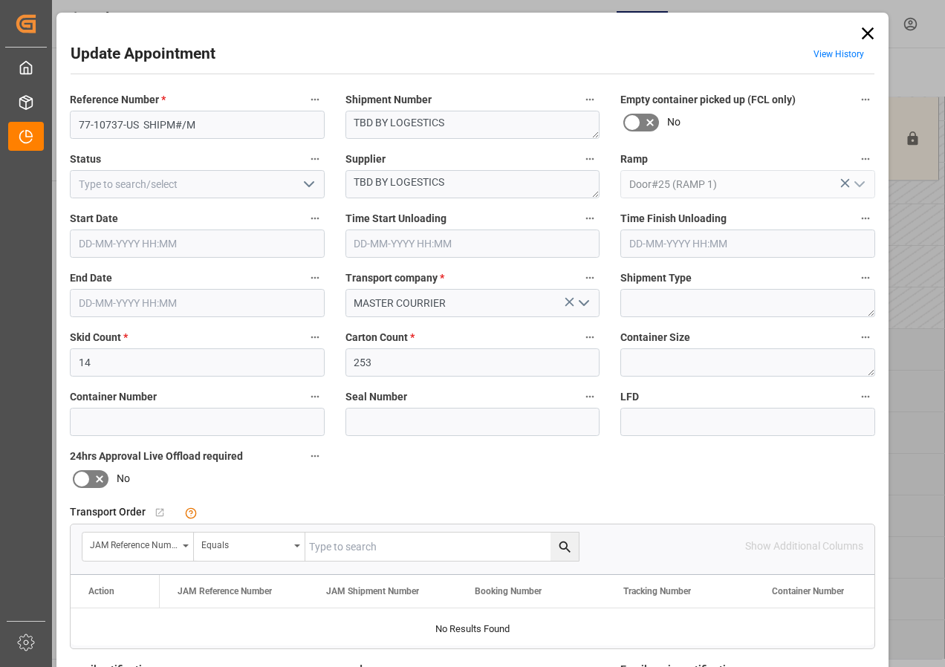
type input "[DATE] 06:30"
type input "[DATE] 07:00"
type input "[DATE] 14:40"
click at [422, 124] on textarea "TBD BY LOGESTICS" at bounding box center [473, 125] width 255 height 28
click at [414, 124] on textarea "TBD BY LOGESTICS" at bounding box center [473, 125] width 255 height 28
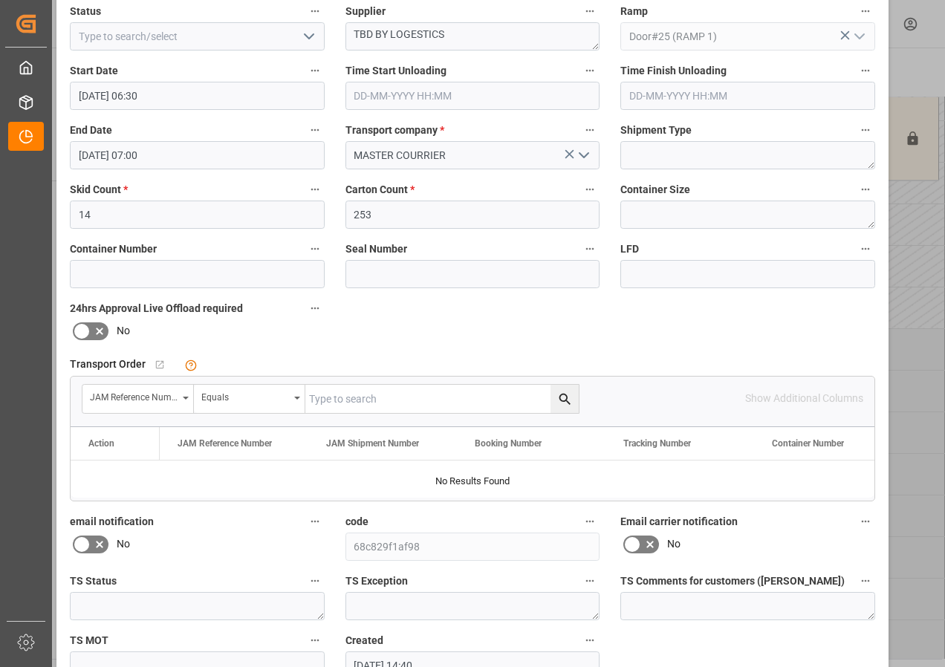
scroll to position [149, 0]
type textarea "TBD BY LOGISTICS"
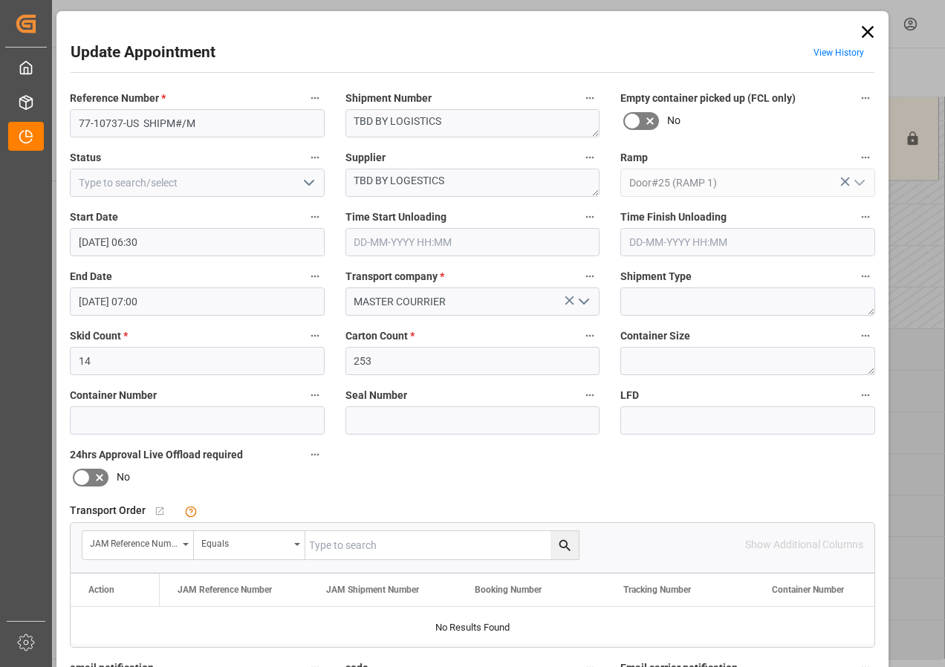
scroll to position [0, 0]
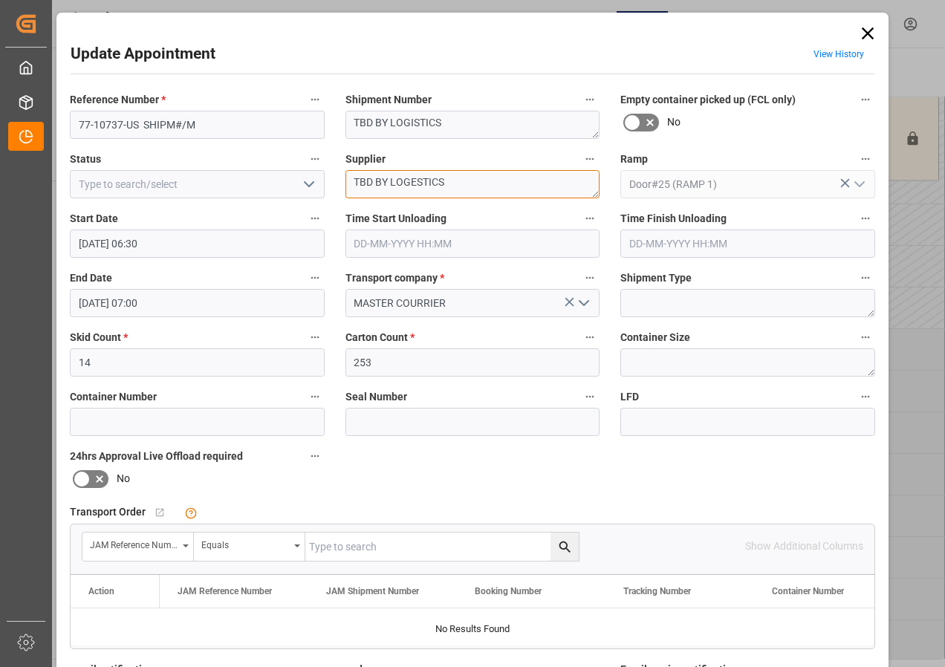
click at [415, 181] on textarea "TBD BY LOGESTICS" at bounding box center [473, 184] width 255 height 28
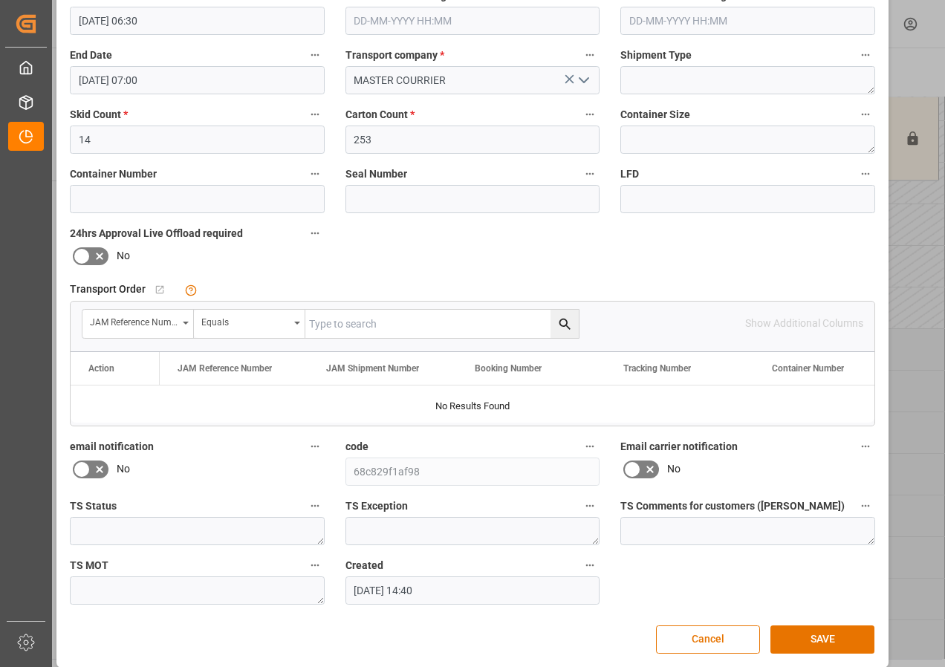
scroll to position [236, 0]
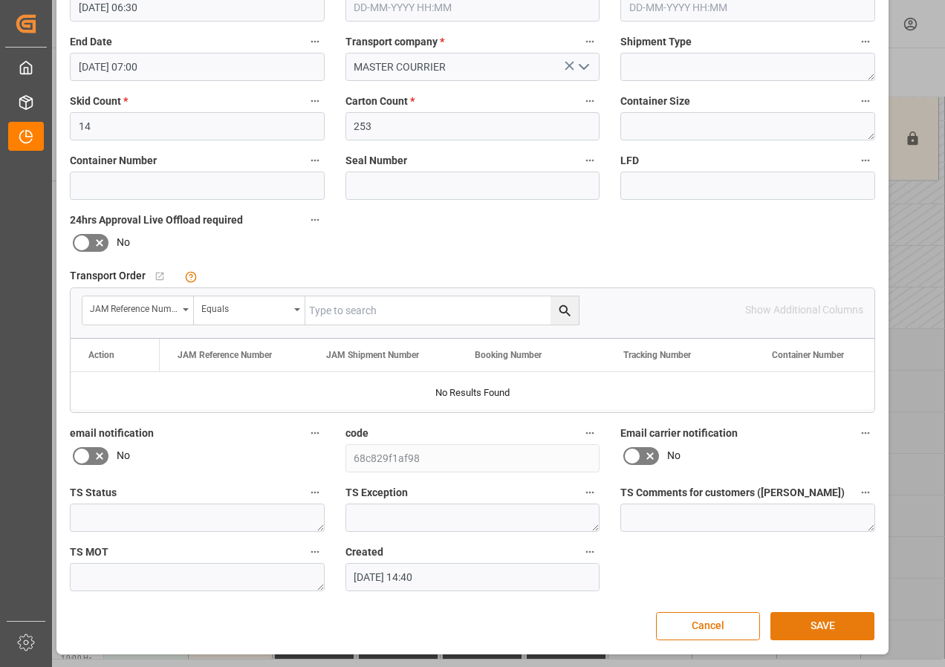
type textarea "TBD BY LOGISTICS"
click at [812, 626] on button "SAVE" at bounding box center [823, 626] width 104 height 28
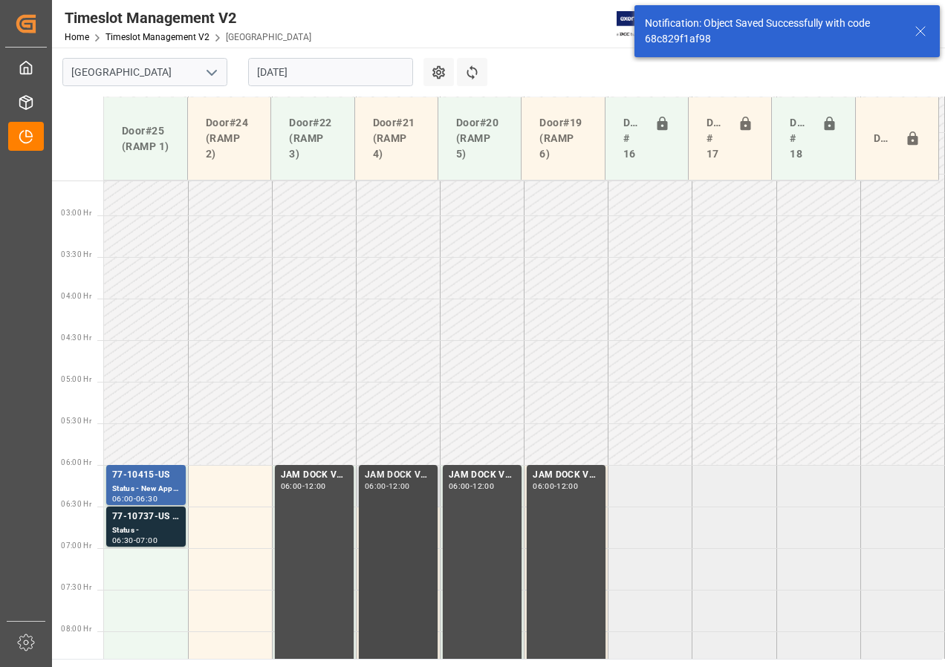
scroll to position [438, 0]
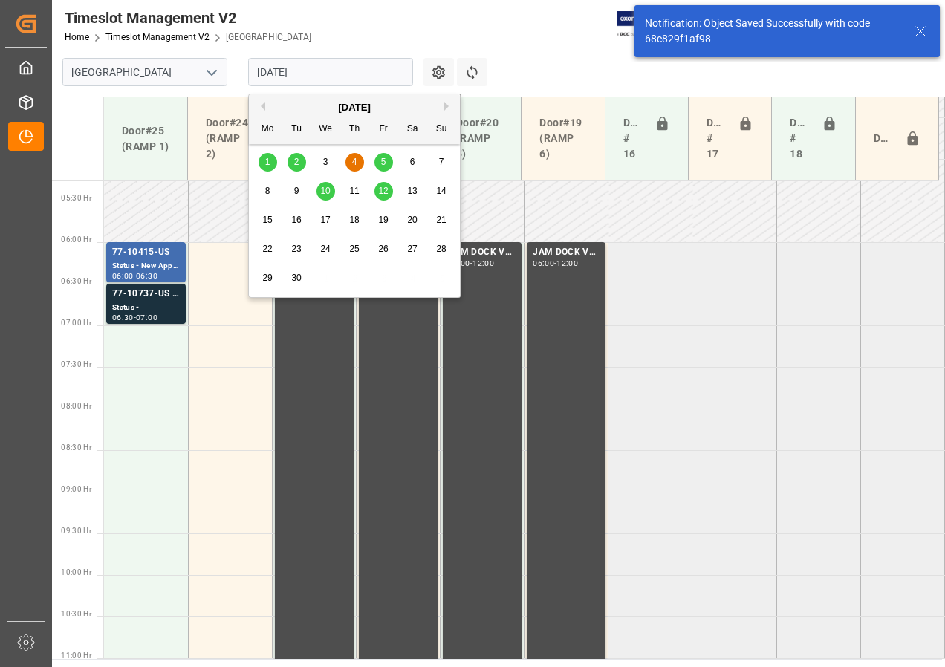
click at [296, 72] on input "[DATE]" at bounding box center [330, 72] width 165 height 28
click at [384, 162] on span "5" at bounding box center [383, 162] width 5 height 10
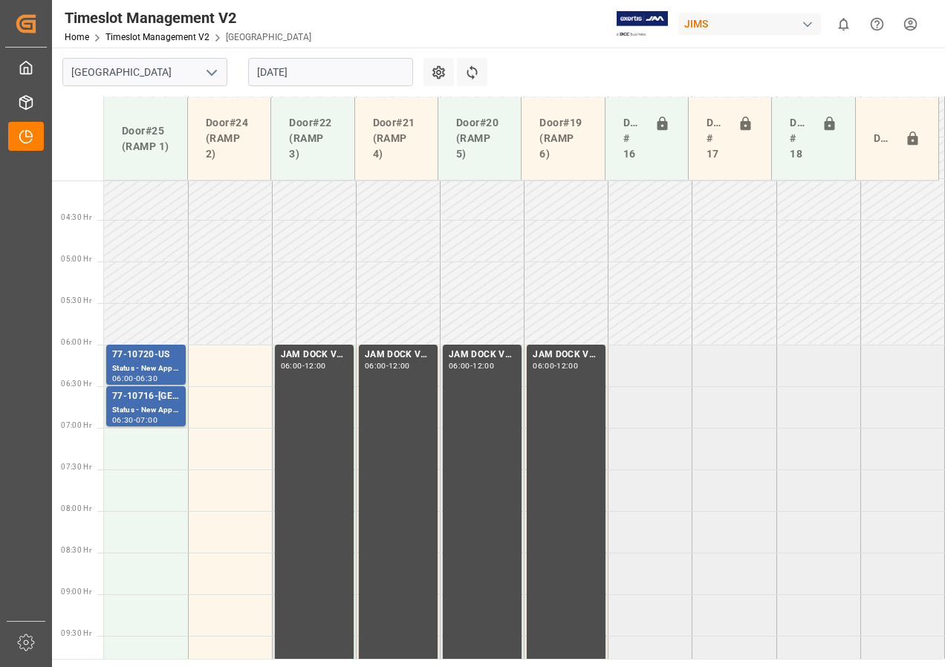
scroll to position [190, 0]
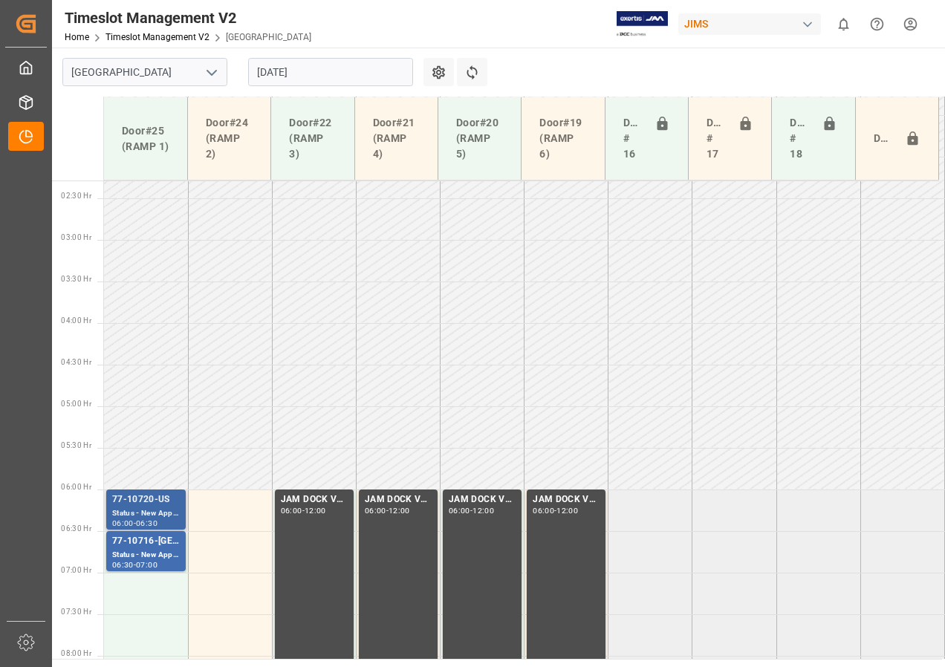
click at [135, 508] on div "Status - New Appointment" at bounding box center [146, 514] width 68 height 13
click at [145, 557] on div "Status - New Appointment" at bounding box center [146, 555] width 68 height 13
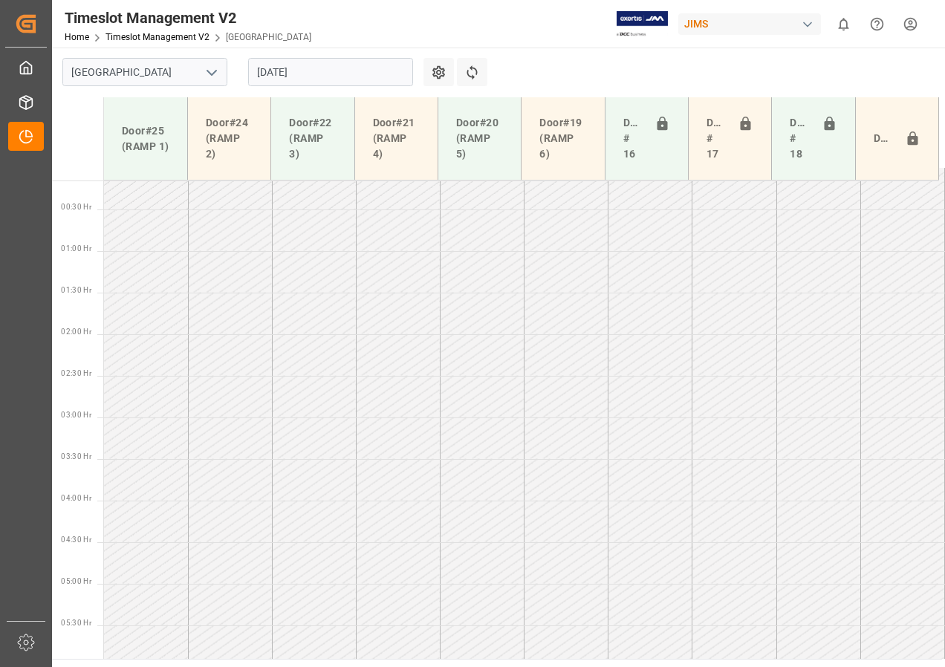
scroll to position [0, 0]
click at [273, 69] on input "[DATE]" at bounding box center [330, 72] width 165 height 28
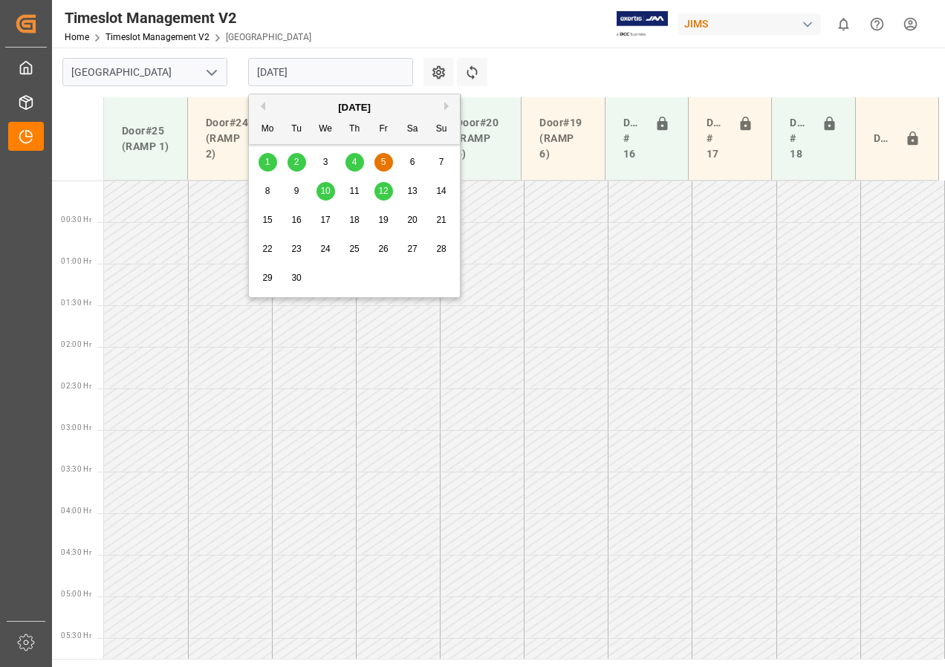
click at [293, 160] on div "2" at bounding box center [297, 163] width 19 height 18
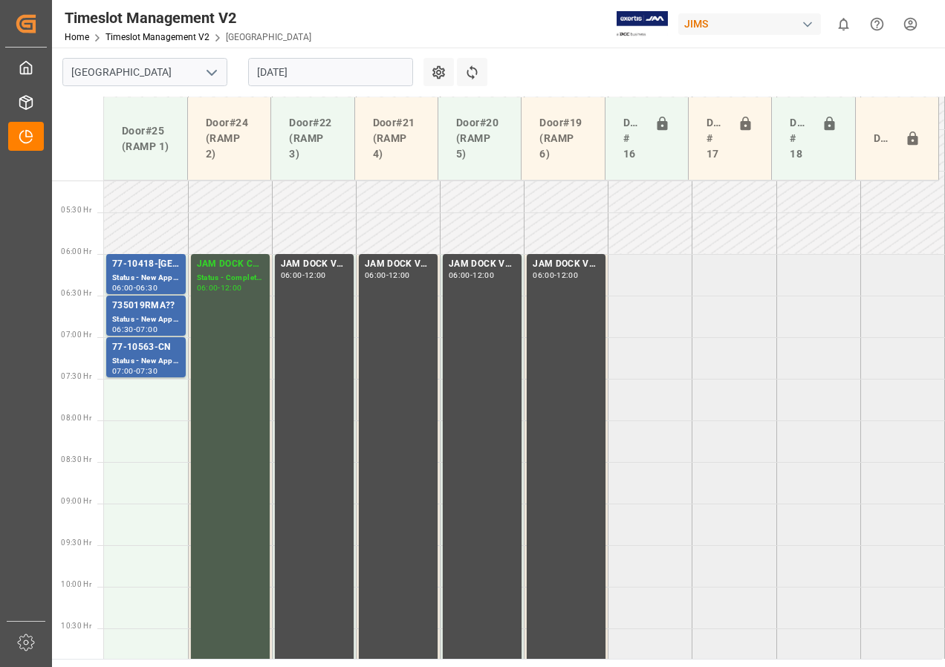
scroll to position [500, 0]
